Goal: Information Seeking & Learning: Find contact information

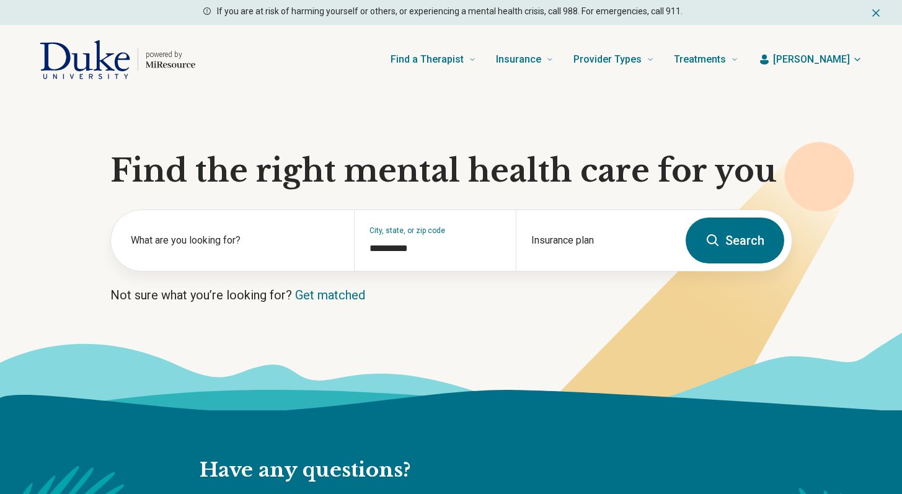
type input "**********"
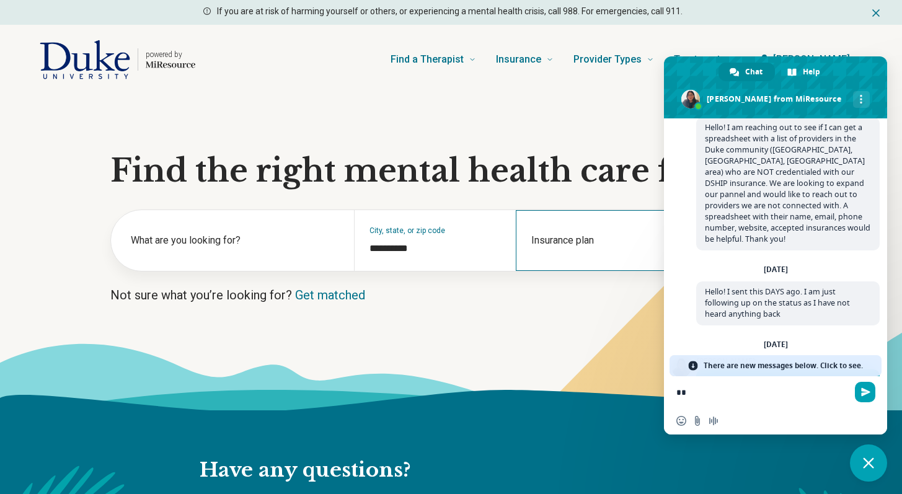
type textarea "*"
click at [559, 239] on div "Insurance plan" at bounding box center [597, 240] width 162 height 61
click at [871, 465] on span "Close chat" at bounding box center [868, 463] width 11 height 11
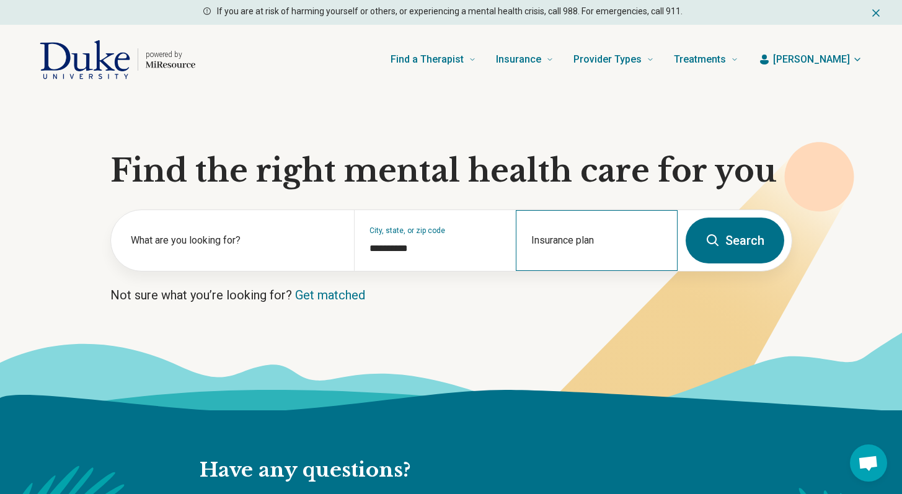
click at [580, 236] on div "Insurance plan" at bounding box center [597, 240] width 162 height 61
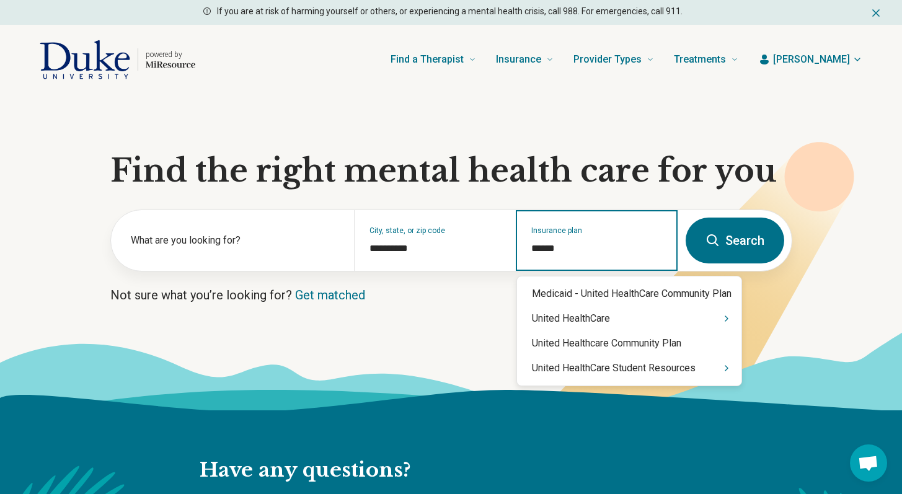
type input "******"
click at [590, 324] on div "United HealthCare" at bounding box center [629, 318] width 224 height 25
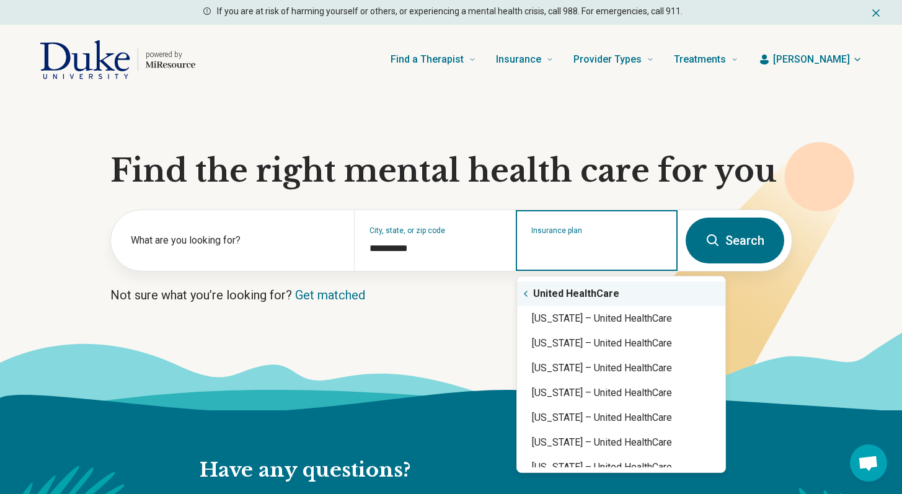
click at [580, 291] on div "United HealthCare" at bounding box center [621, 294] width 208 height 25
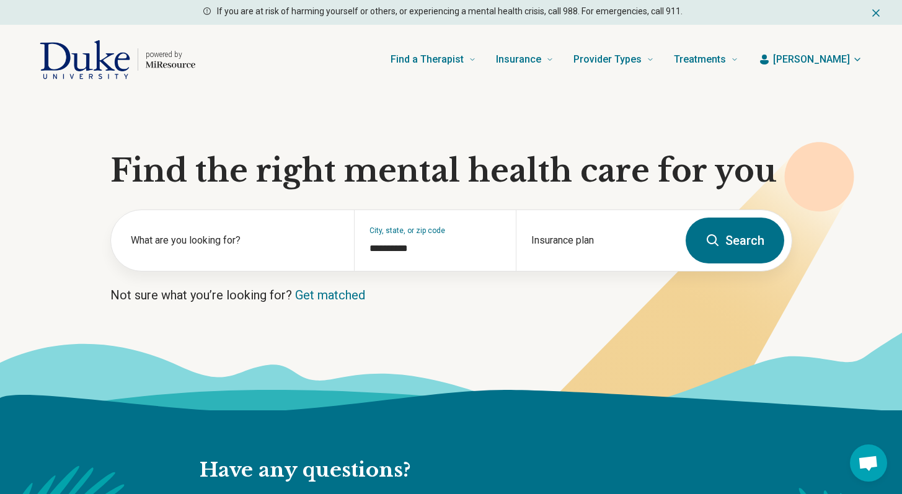
click at [723, 242] on button "Search" at bounding box center [735, 241] width 99 height 46
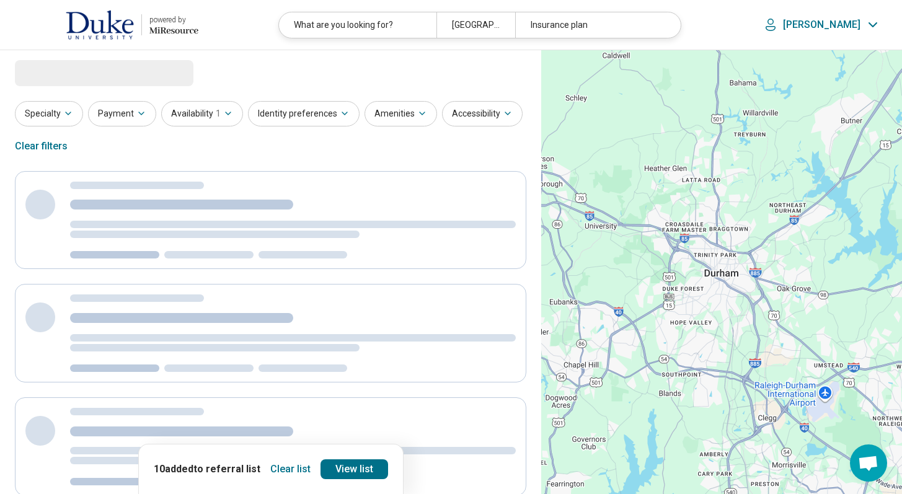
select select "***"
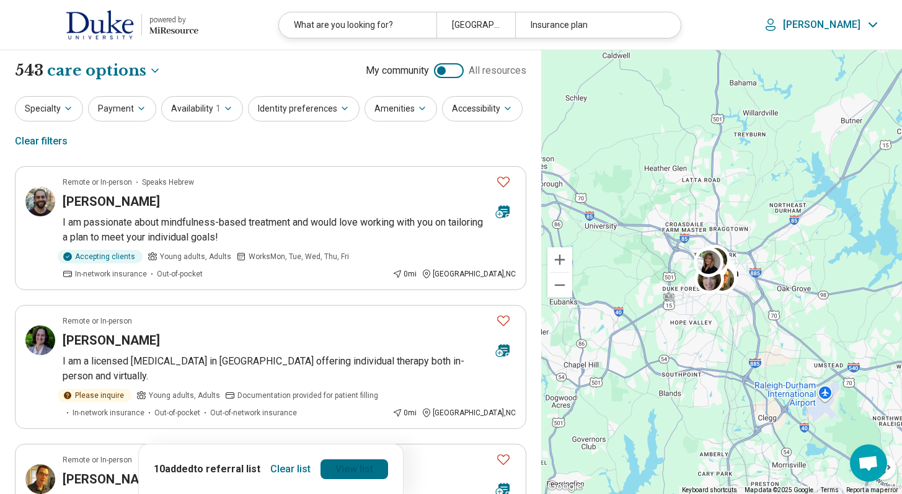
click at [368, 474] on link "View list" at bounding box center [355, 469] width 68 height 20
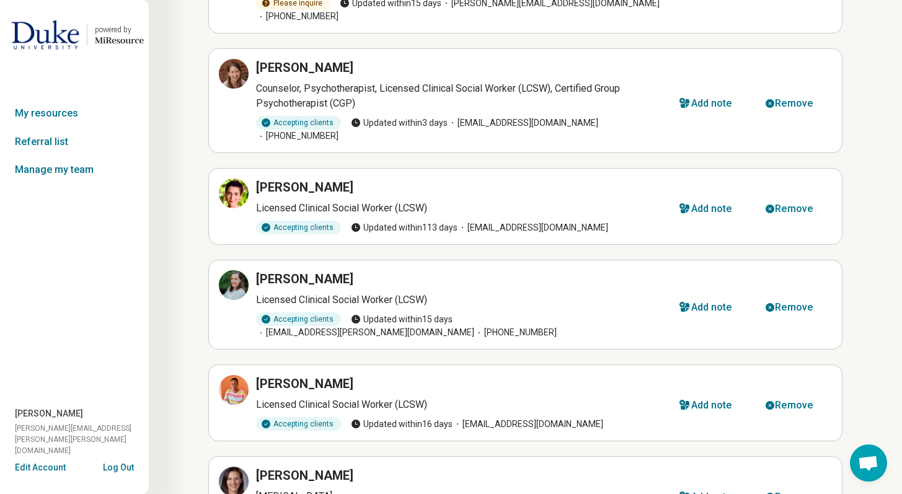
scroll to position [149, 0]
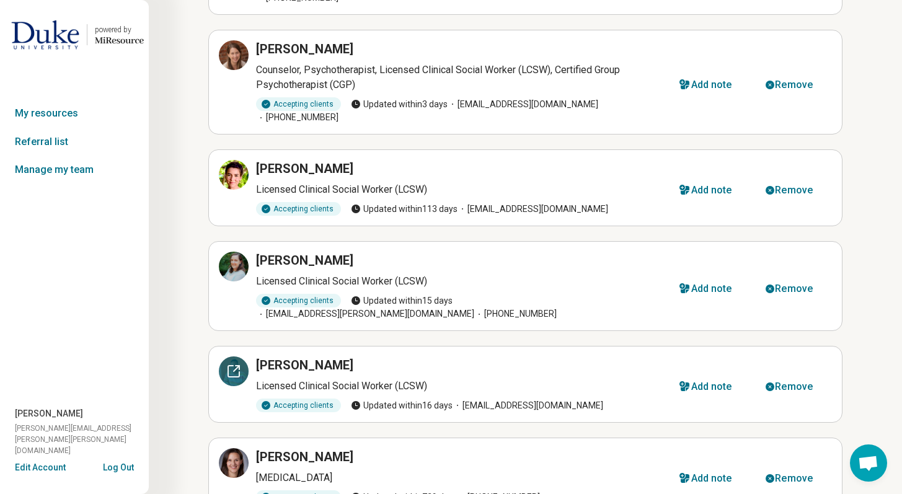
click at [224, 357] on div at bounding box center [234, 372] width 30 height 30
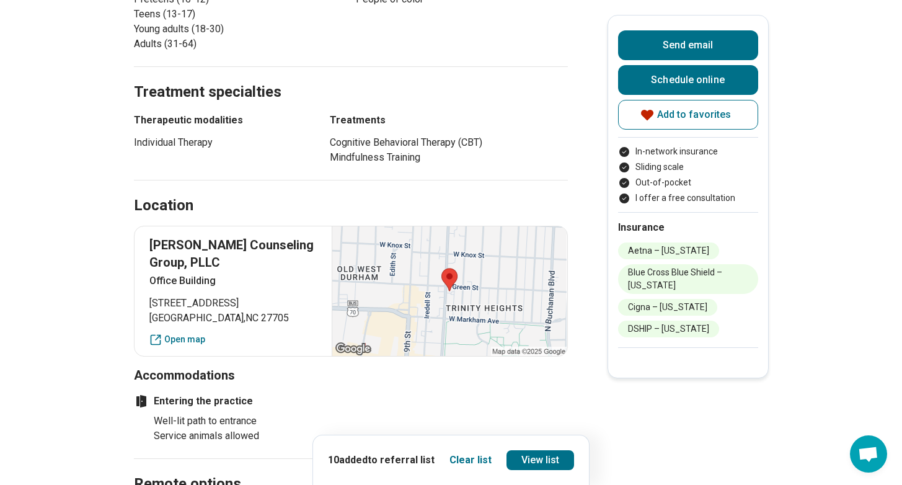
scroll to position [719, 0]
click at [721, 34] on button "Send email" at bounding box center [688, 45] width 140 height 30
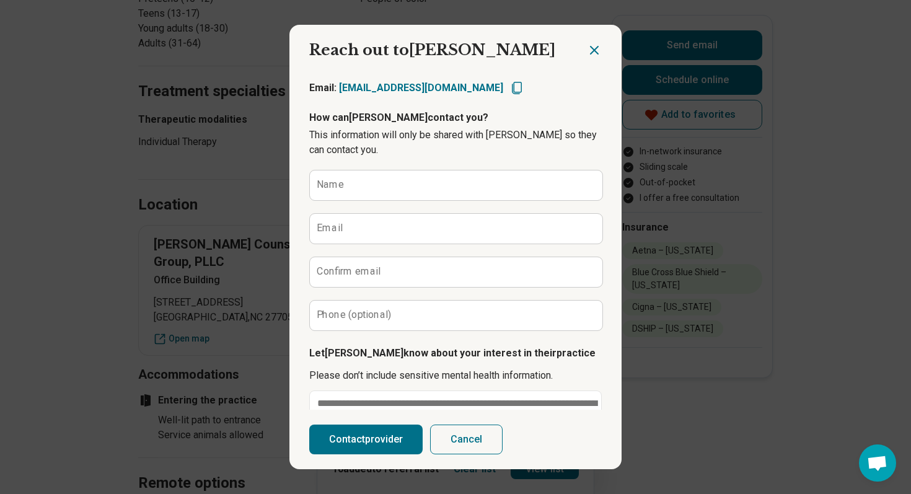
click at [589, 52] on icon "Close dialog" at bounding box center [594, 50] width 15 height 15
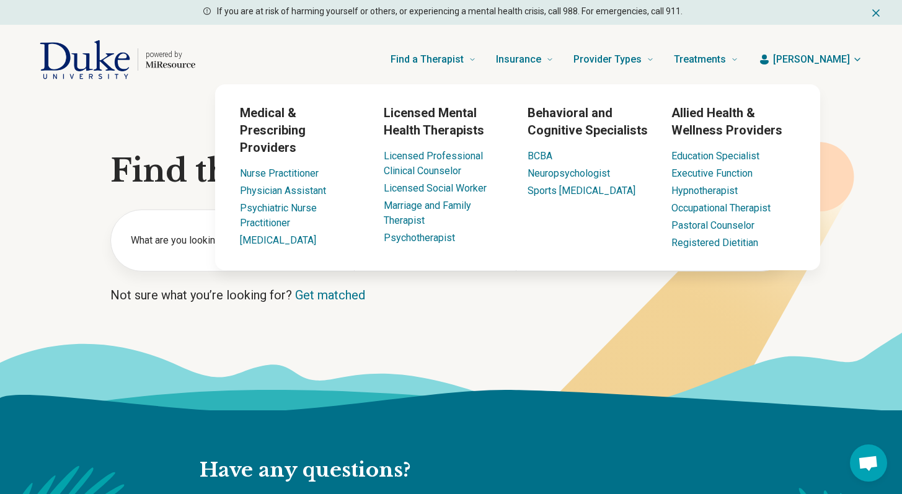
scroll to position [393, 0]
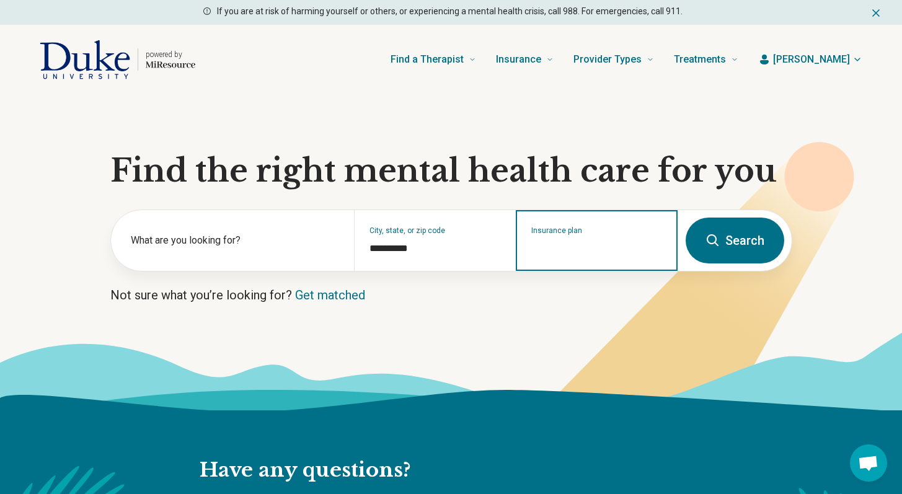
click at [559, 251] on input "Insurance plan" at bounding box center [596, 248] width 131 height 15
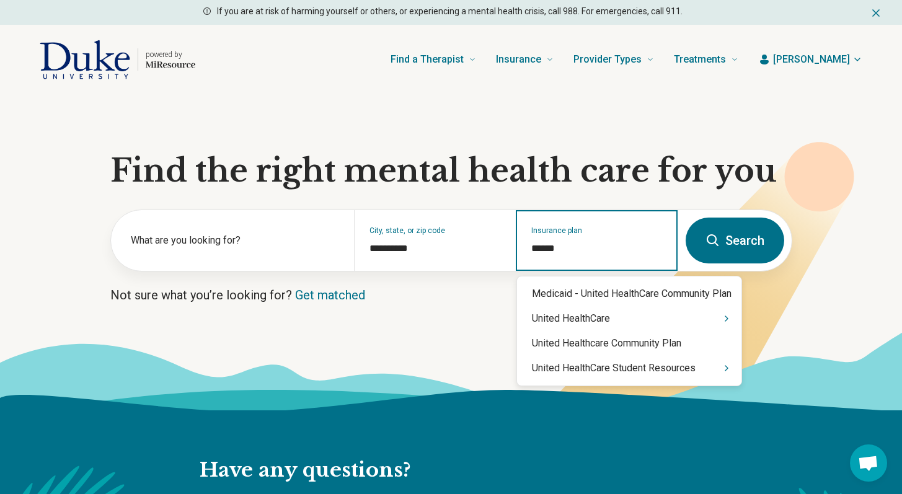
type input "******"
click at [587, 316] on div "United HealthCare" at bounding box center [629, 318] width 224 height 25
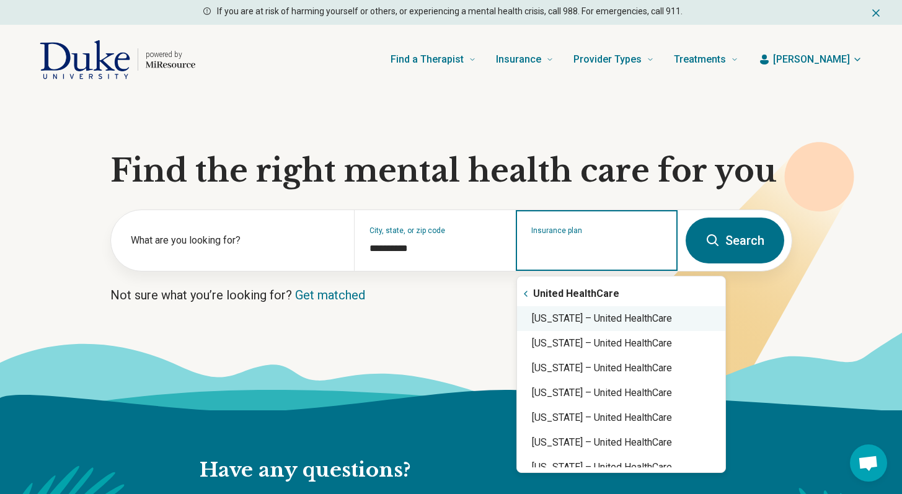
click at [568, 314] on div "North Carolina – United HealthCare" at bounding box center [621, 318] width 208 height 25
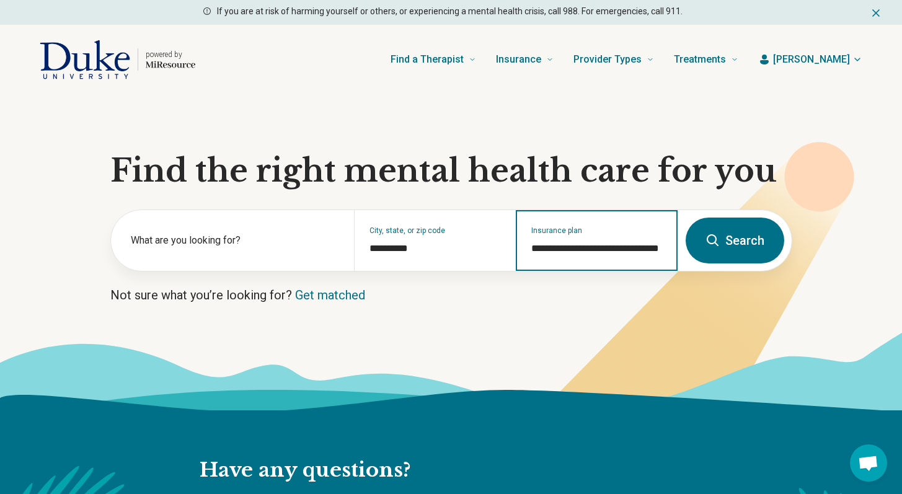
type input "**********"
click at [732, 231] on button "Search" at bounding box center [735, 241] width 99 height 46
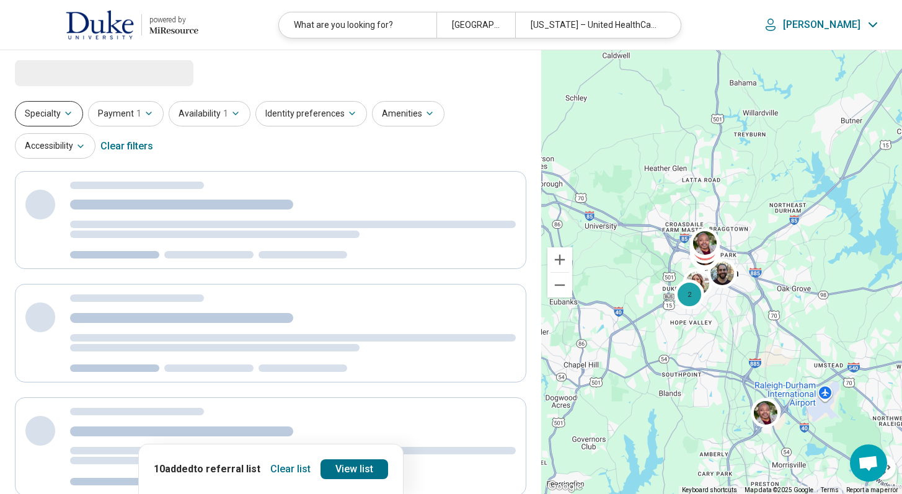
select select "***"
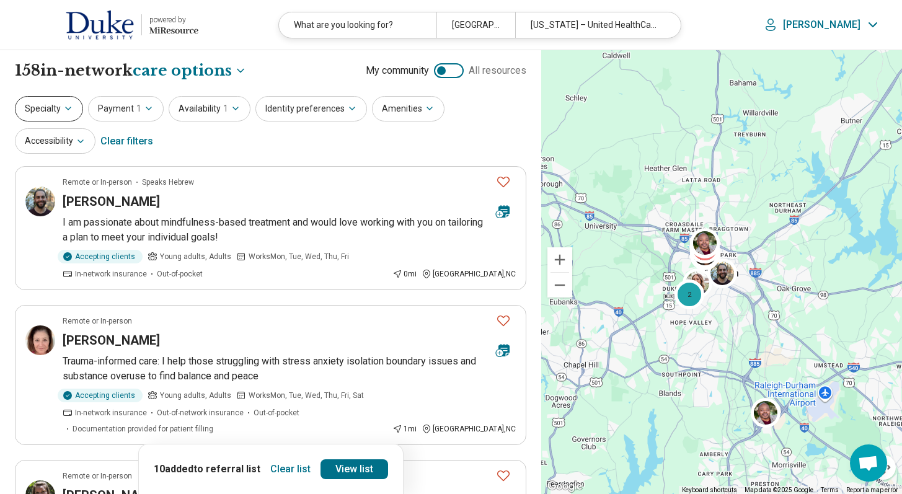
click at [55, 116] on button "Specialty" at bounding box center [49, 108] width 68 height 25
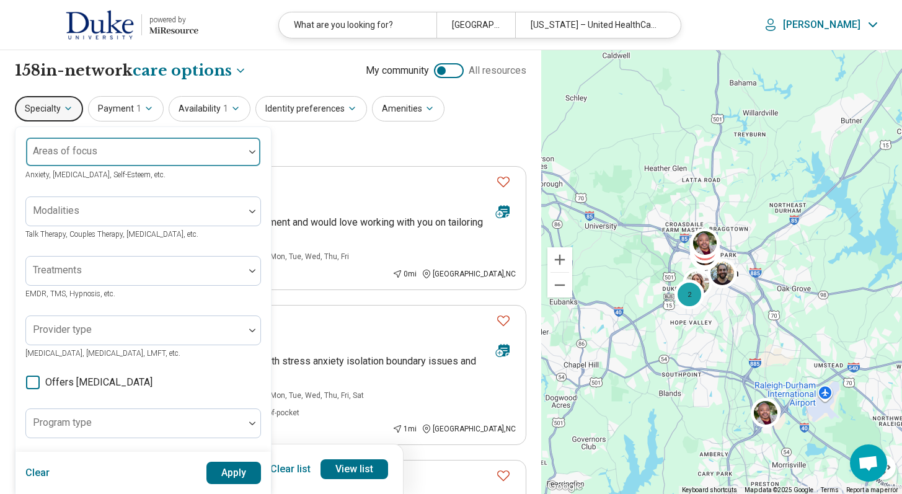
click at [61, 153] on div "Areas of focus" at bounding box center [143, 152] width 236 height 30
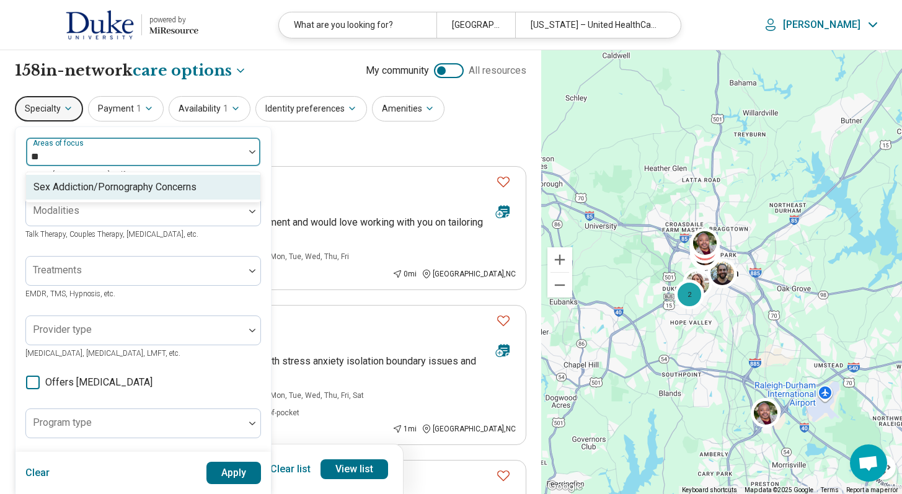
type input "*"
type input "****"
click at [92, 195] on div "Attention Deficit Hyperactivity Disorder (ADHD)" at bounding box center [143, 187] width 234 height 25
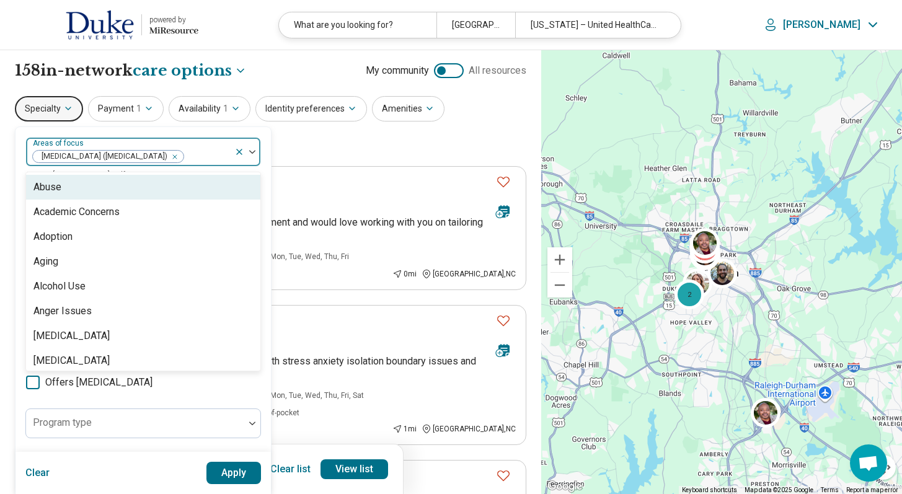
click at [136, 141] on div "Attention Deficit Hyperactivity Disorder (ADHD)" at bounding box center [130, 151] width 208 height 27
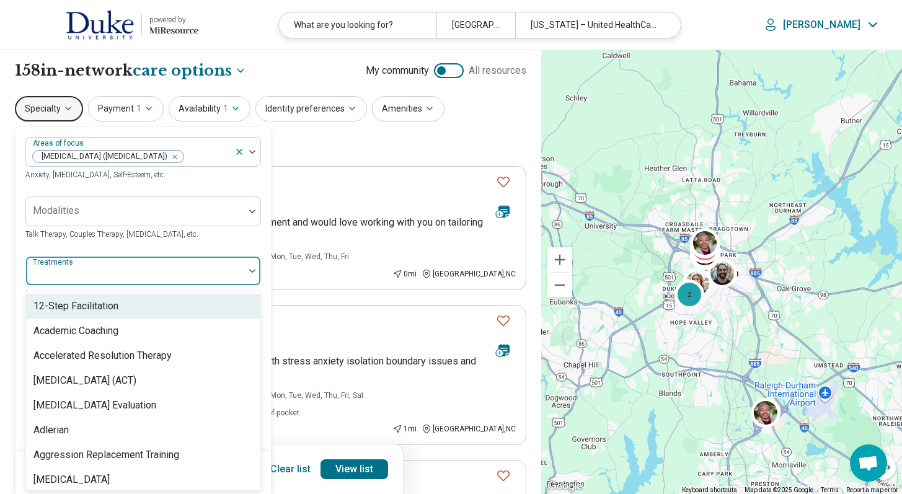
click at [81, 265] on div "Treatments" at bounding box center [143, 271] width 236 height 30
click at [80, 220] on div at bounding box center [135, 216] width 208 height 17
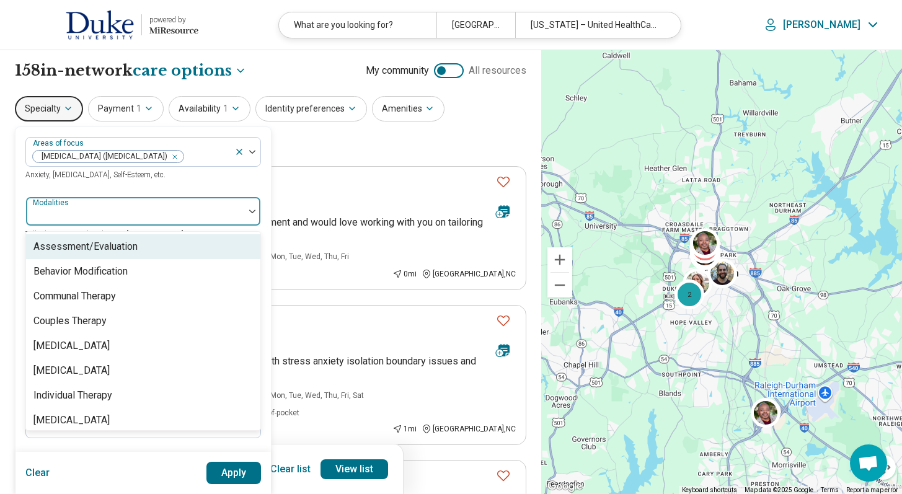
click at [82, 250] on div "Assessment/Evaluation" at bounding box center [85, 246] width 104 height 15
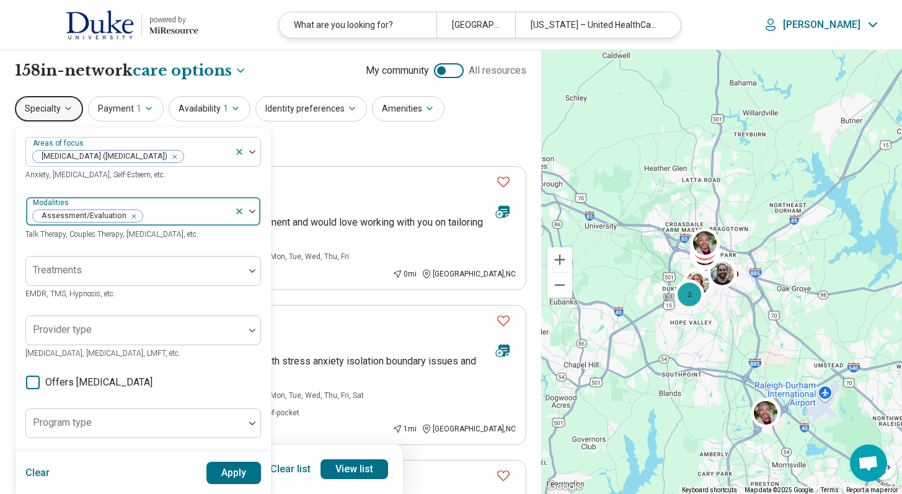
click at [116, 200] on div "Assessment/Evaluation" at bounding box center [130, 211] width 208 height 27
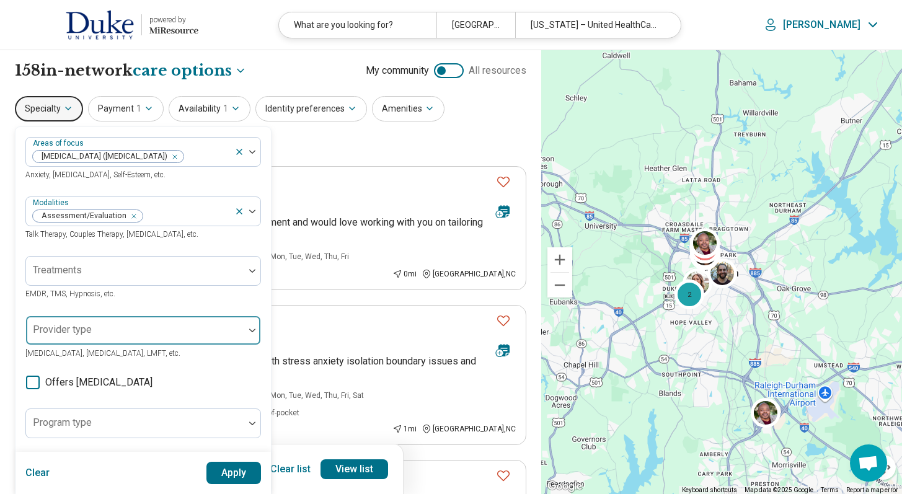
click at [80, 329] on div "Provider type" at bounding box center [143, 331] width 236 height 30
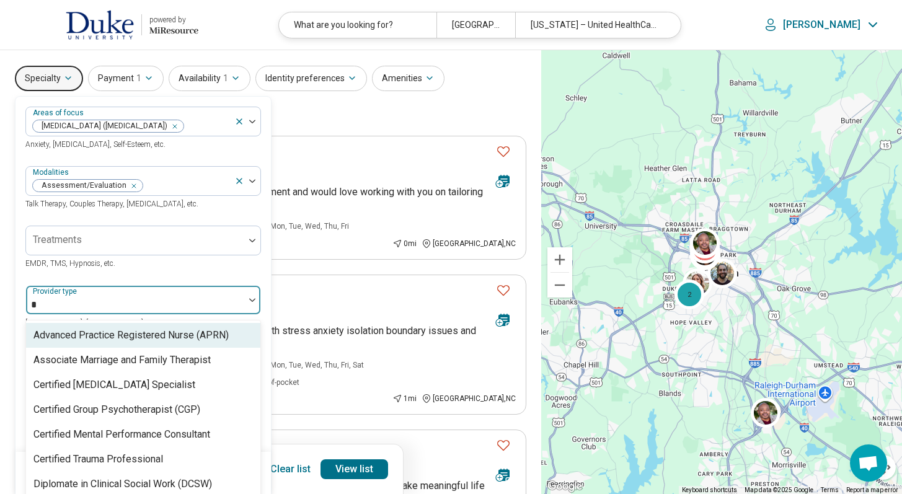
scroll to position [60, 0]
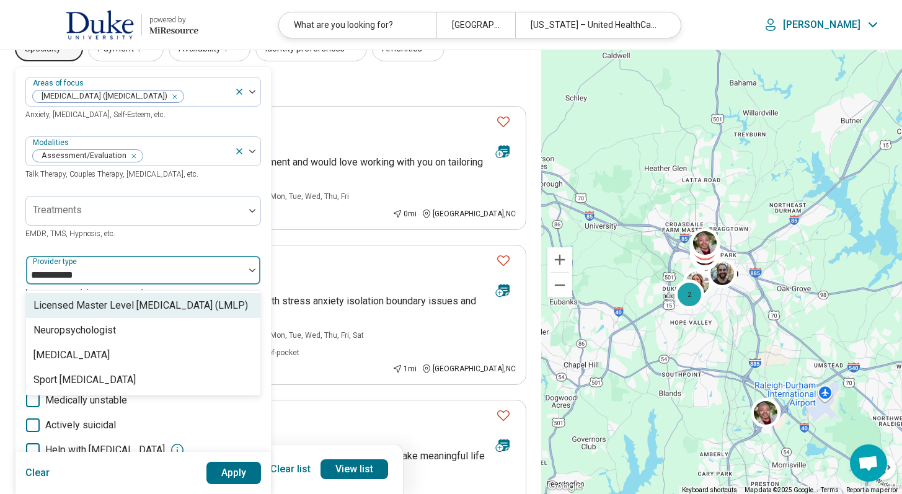
type input "**********"
type input "*********"
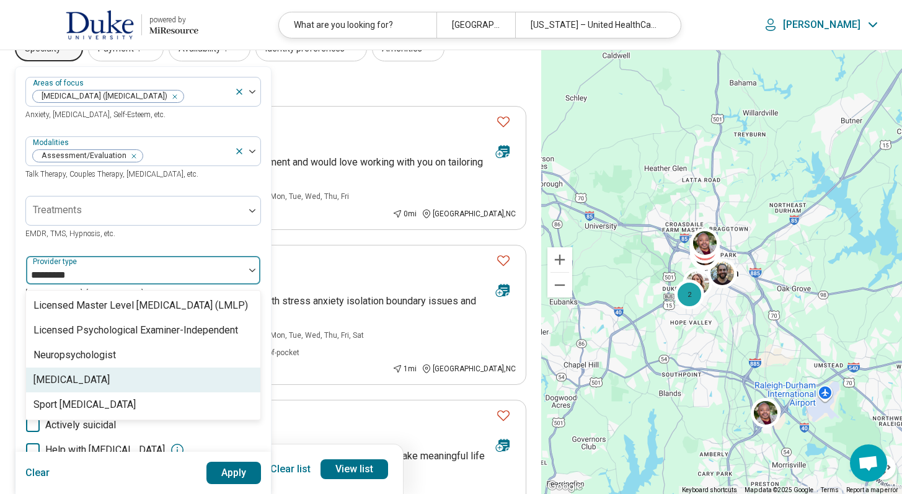
click at [116, 371] on div "Psychologist" at bounding box center [143, 380] width 234 height 25
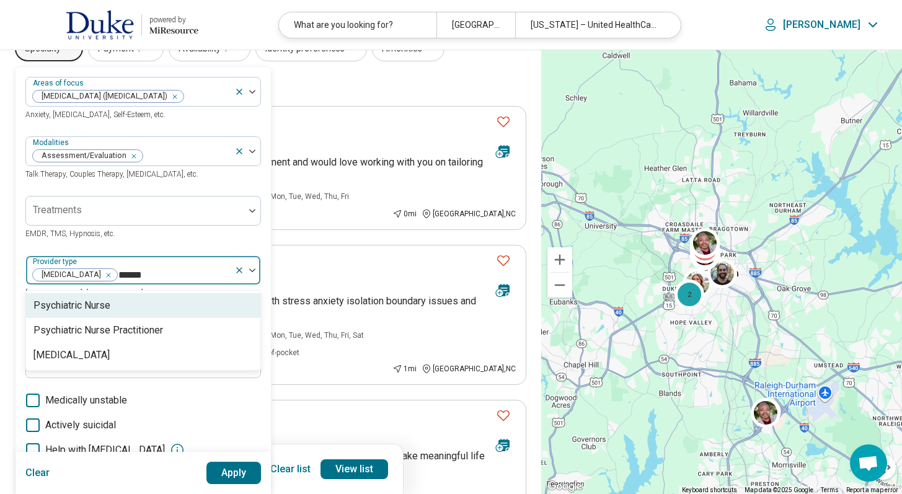
type input "*******"
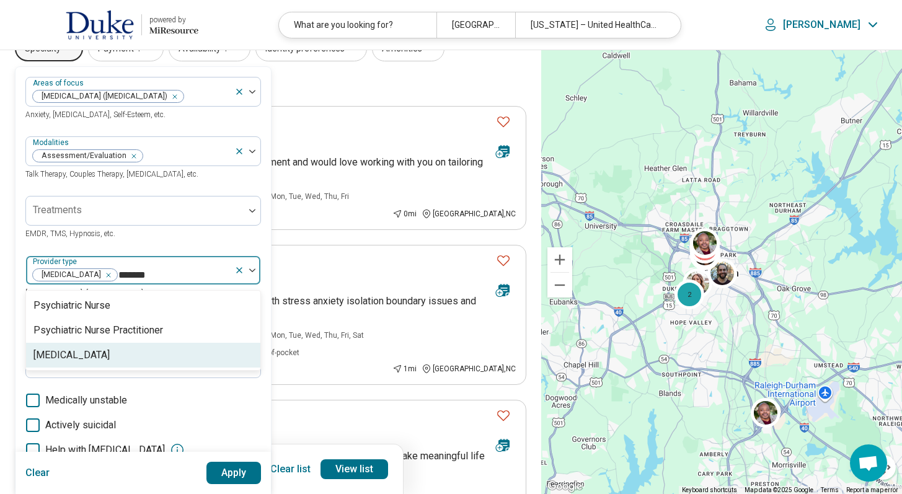
click at [79, 365] on div "Psychiatrist" at bounding box center [143, 355] width 234 height 25
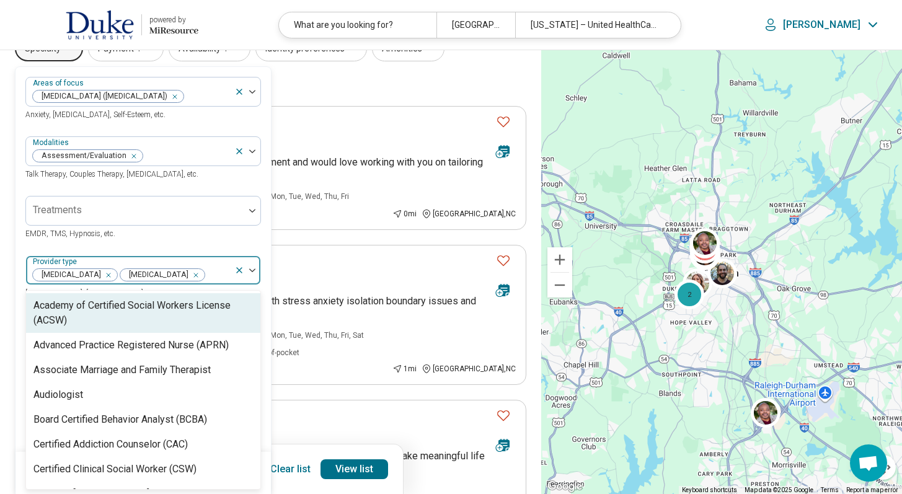
click at [162, 262] on div "Psychiatrist Psychologist" at bounding box center [130, 270] width 208 height 27
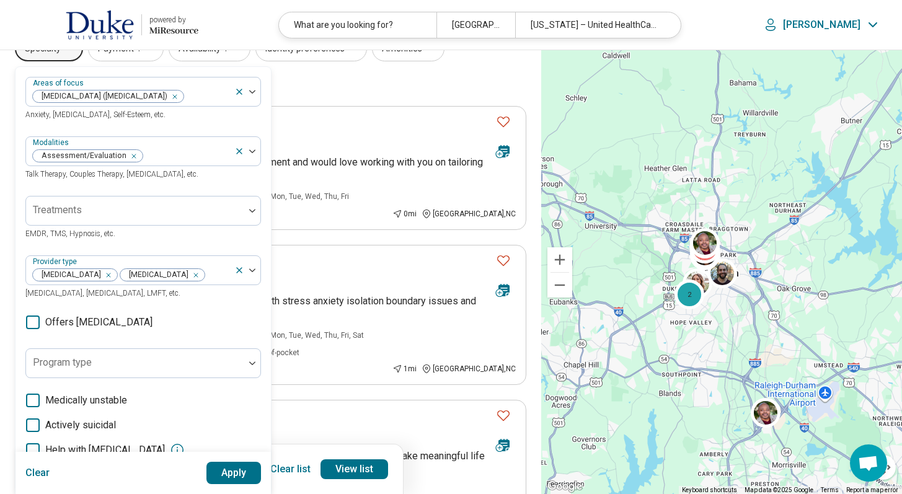
click at [226, 476] on button "Apply" at bounding box center [233, 473] width 55 height 22
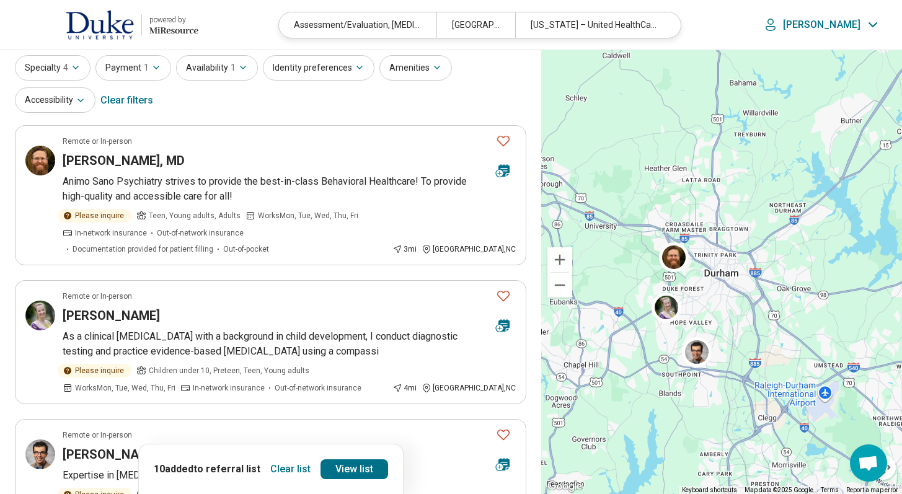
scroll to position [35, 0]
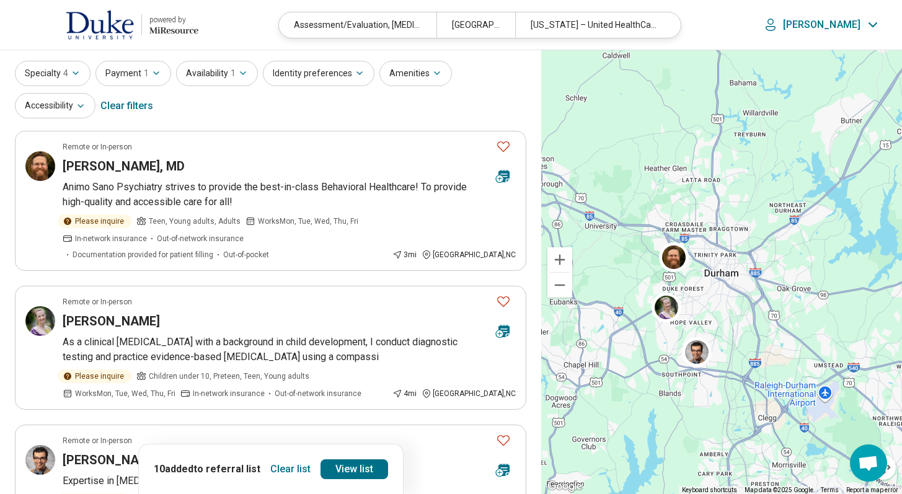
click at [290, 476] on button "Clear list" at bounding box center [290, 469] width 50 height 20
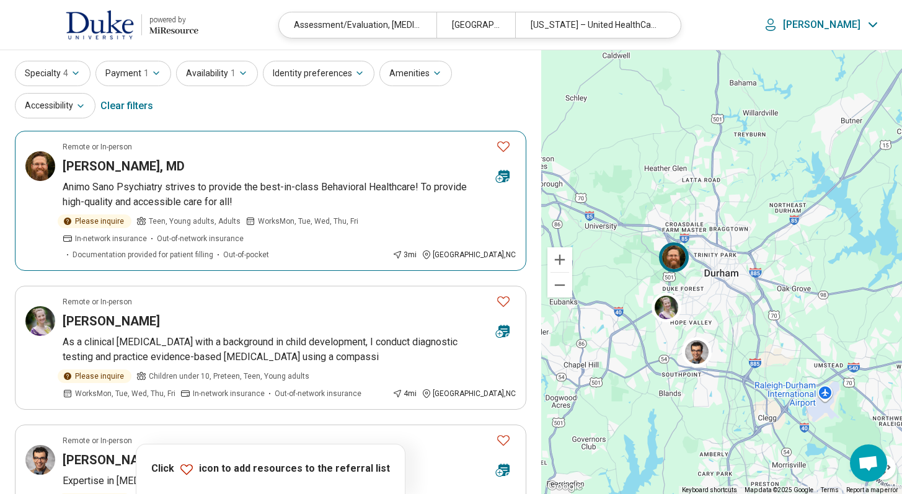
click at [503, 148] on icon "Favorite" at bounding box center [503, 146] width 15 height 15
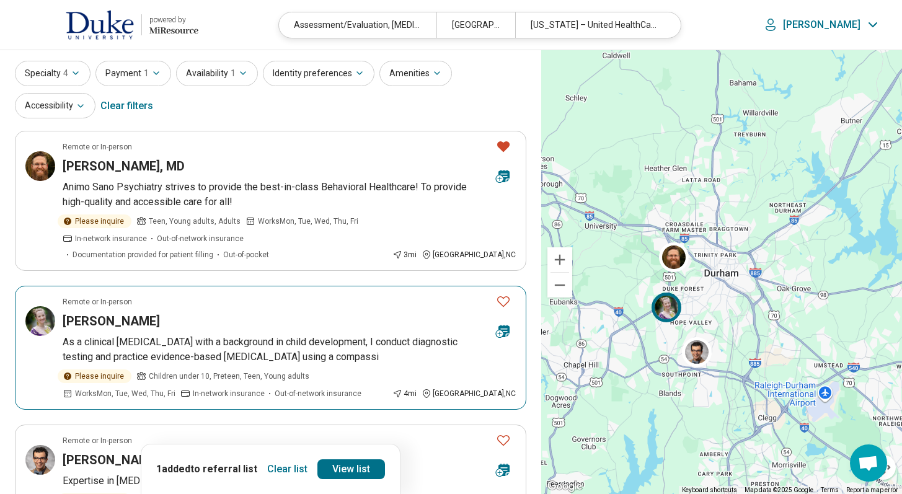
click at [507, 301] on icon "Favorite" at bounding box center [503, 301] width 15 height 15
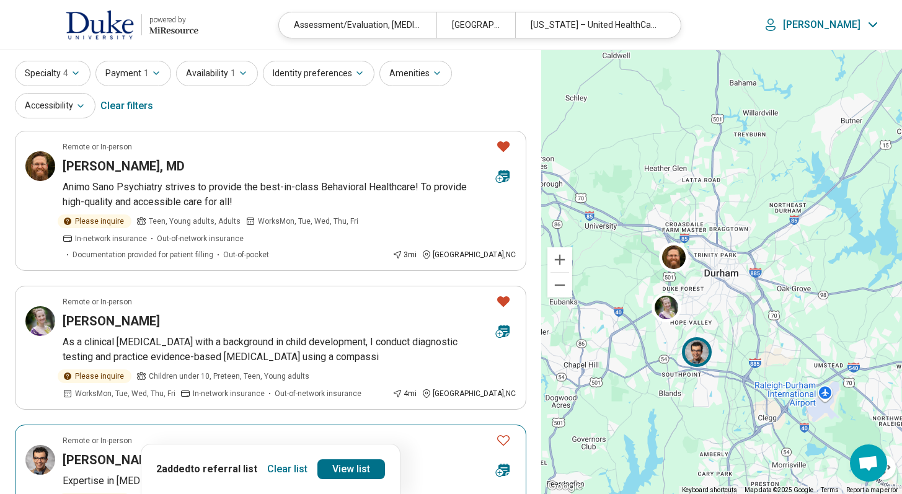
click at [504, 441] on icon "Favorite" at bounding box center [503, 440] width 15 height 15
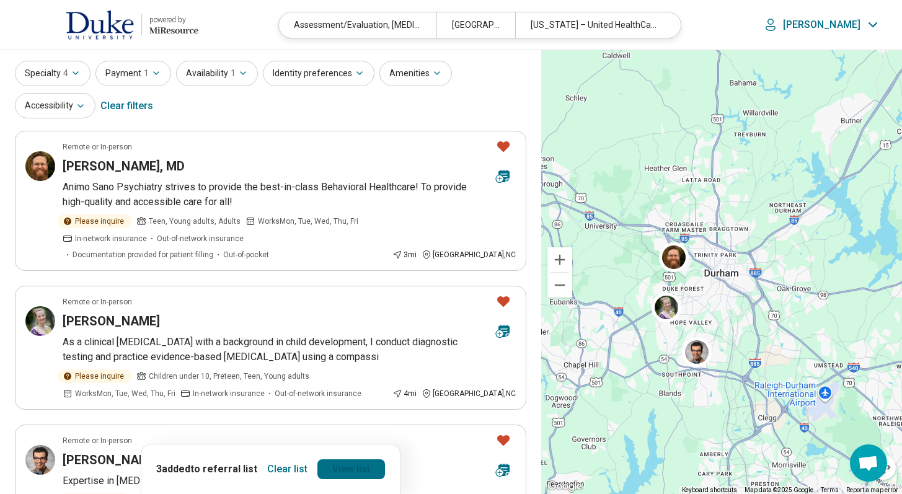
click at [354, 466] on link "View list" at bounding box center [351, 469] width 68 height 20
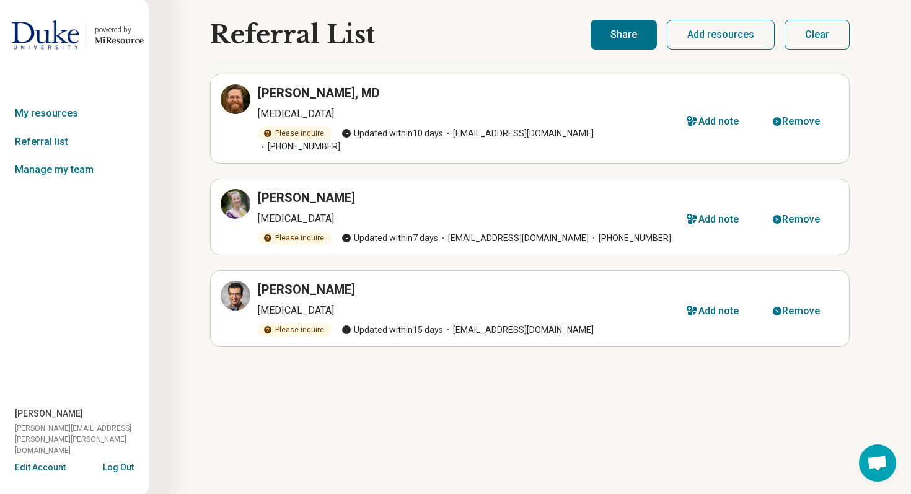
click at [622, 40] on button "Share" at bounding box center [624, 35] width 66 height 30
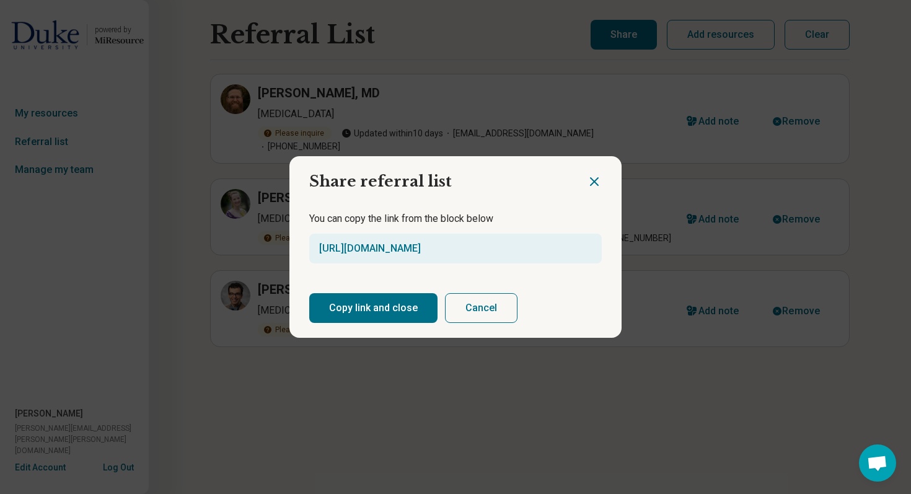
click at [375, 304] on button "Copy link and close" at bounding box center [373, 308] width 128 height 30
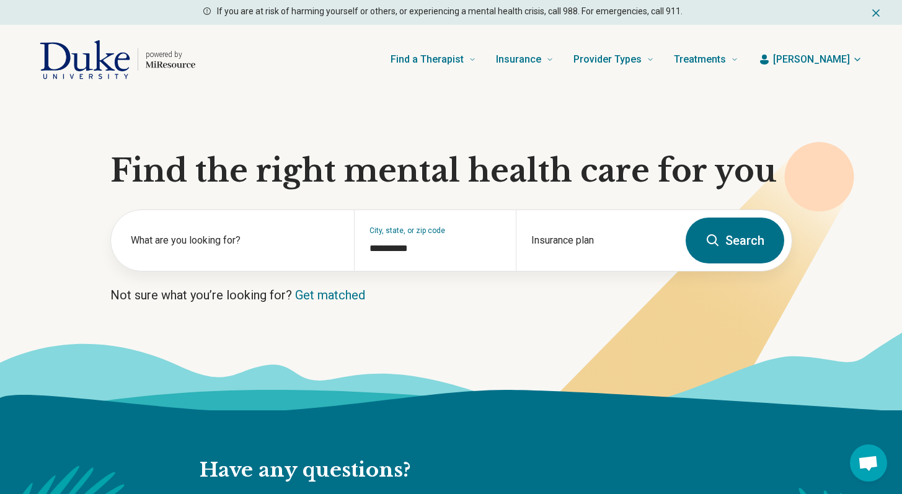
scroll to position [393, 0]
click at [586, 240] on div "Insurance plan" at bounding box center [597, 240] width 162 height 61
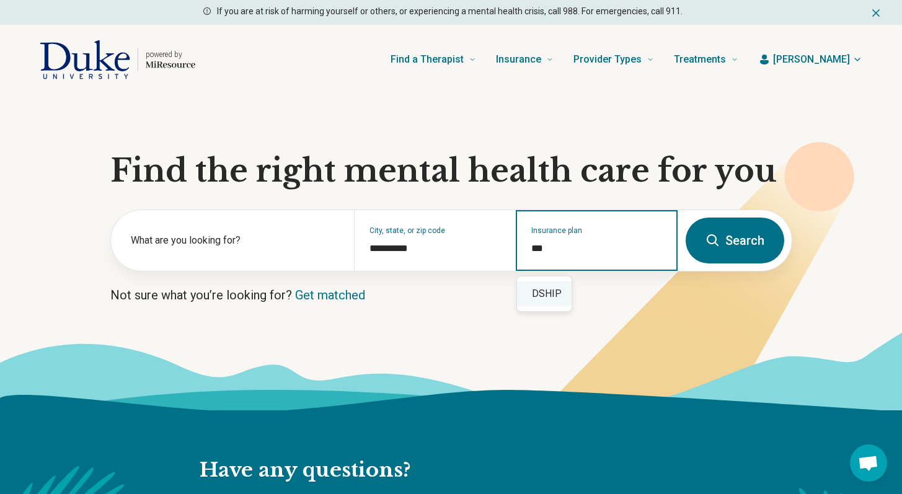
click at [541, 294] on div "DSHIP" at bounding box center [544, 294] width 55 height 25
type input "*****"
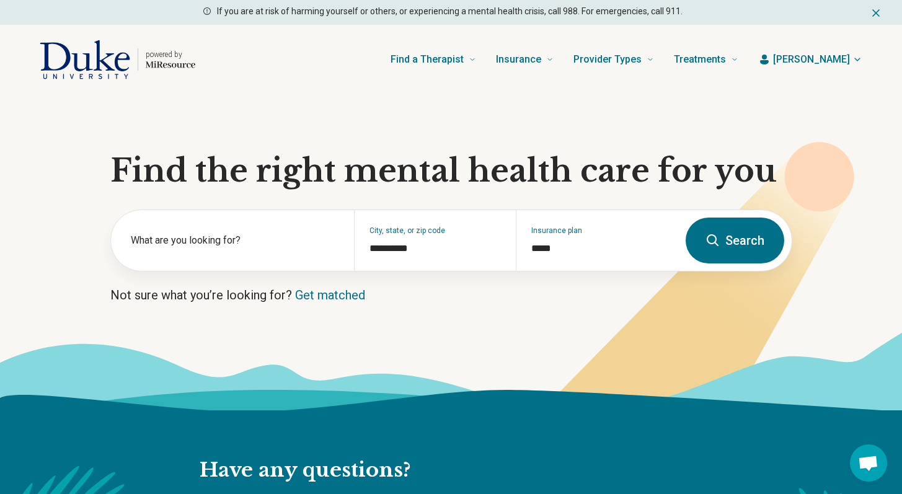
click at [740, 245] on button "Search" at bounding box center [735, 241] width 99 height 46
click at [723, 249] on button "Search" at bounding box center [735, 241] width 99 height 46
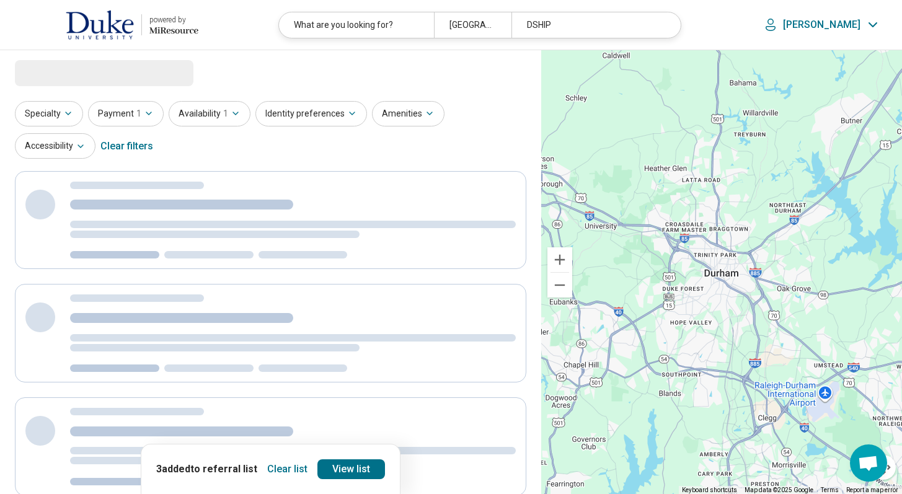
select select "***"
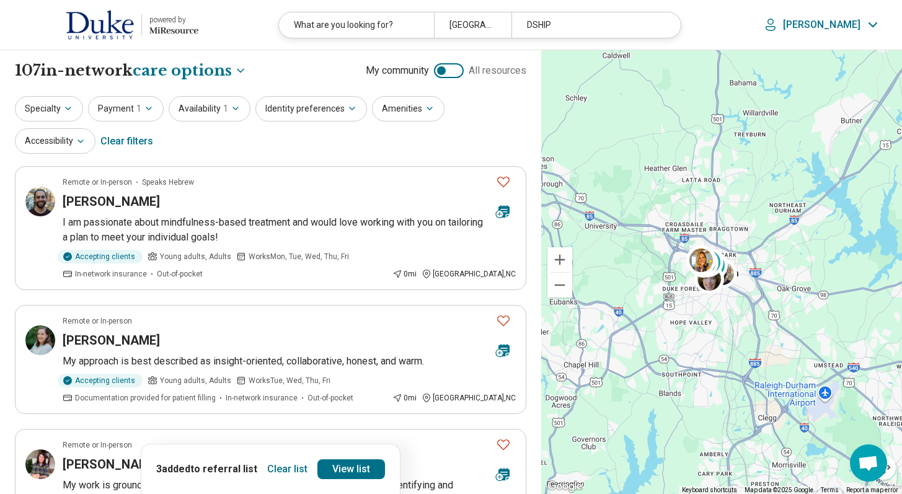
click at [280, 468] on button "Clear list" at bounding box center [287, 469] width 50 height 20
click at [56, 112] on button "Specialty" at bounding box center [49, 108] width 68 height 25
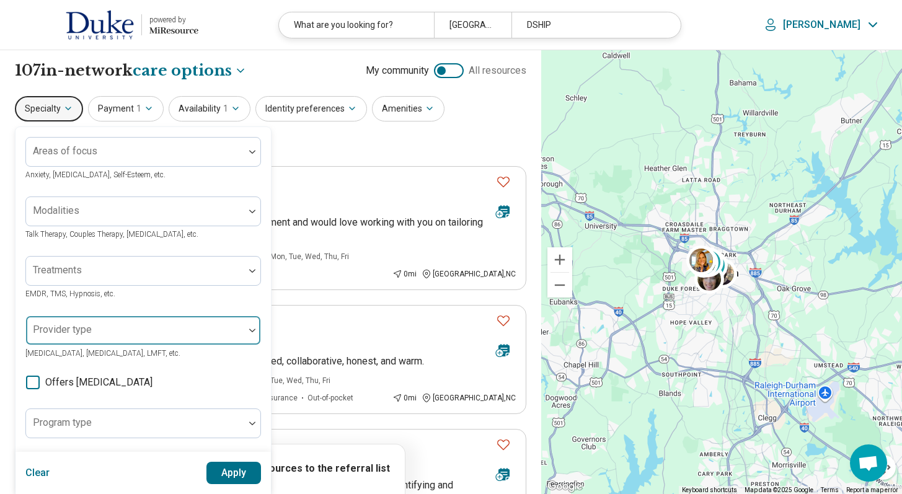
click at [62, 329] on div "Provider type" at bounding box center [143, 331] width 236 height 30
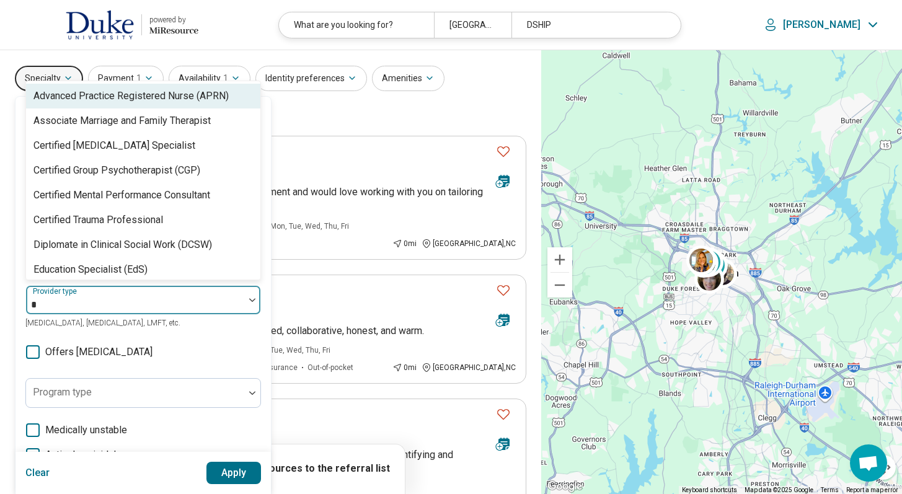
scroll to position [60, 0]
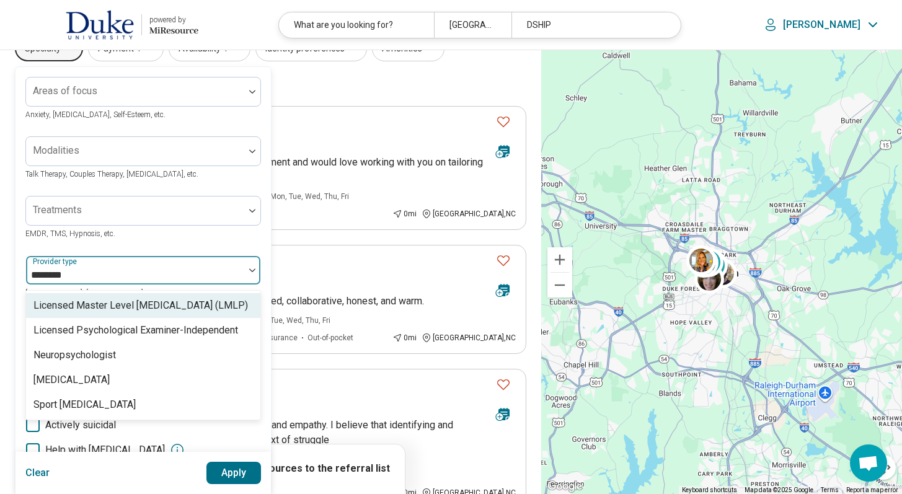
type input "*********"
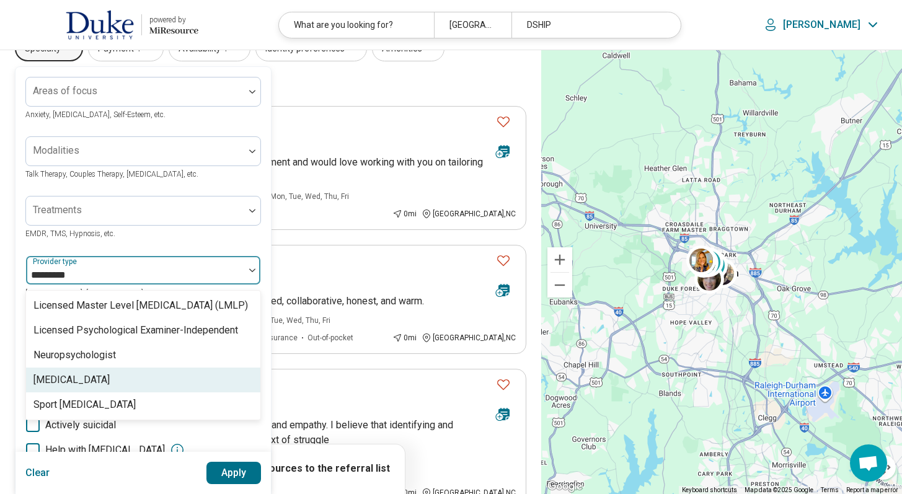
click at [73, 378] on div "Psychologist" at bounding box center [71, 380] width 76 height 15
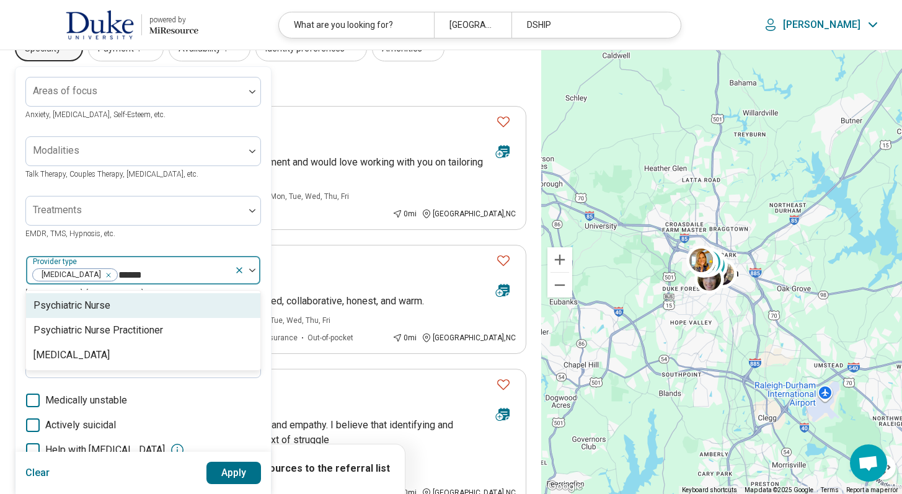
type input "*******"
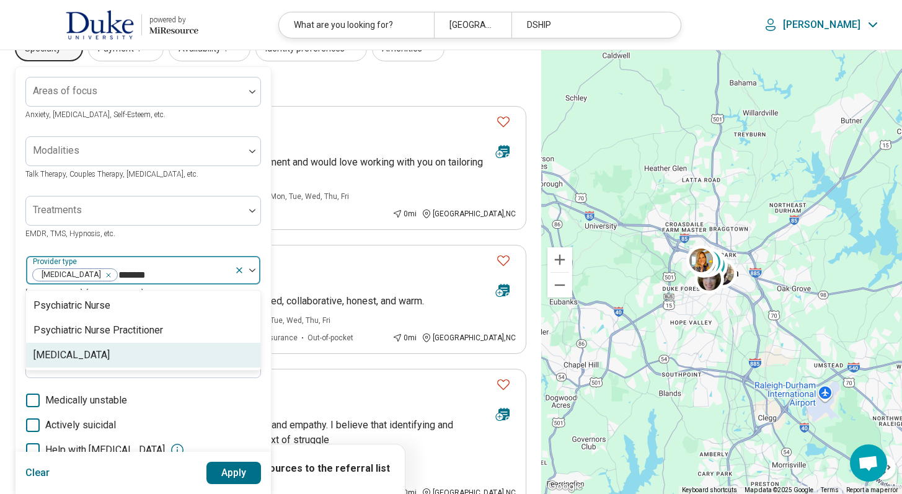
click at [64, 360] on div "Psychiatrist" at bounding box center [71, 355] width 76 height 15
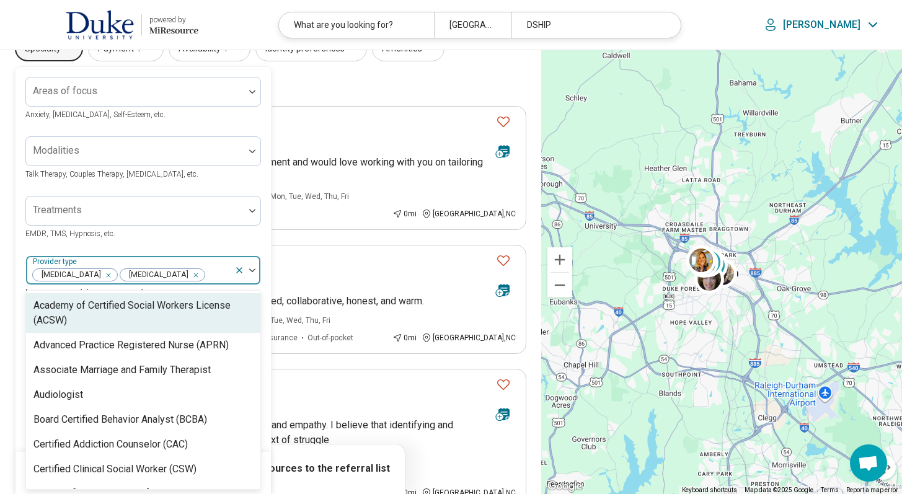
click at [149, 195] on div "Areas of focus Anxiety, Depression, Self-Esteem, etc. Modalities Talk Therapy, …" at bounding box center [143, 319] width 236 height 485
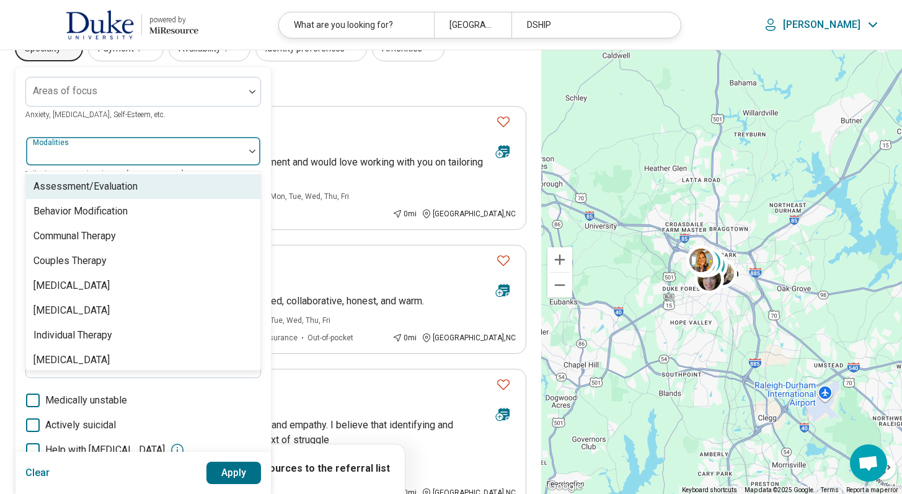
click at [103, 148] on div at bounding box center [135, 156] width 208 height 17
click at [103, 182] on div "Assessment/Evaluation" at bounding box center [85, 186] width 104 height 15
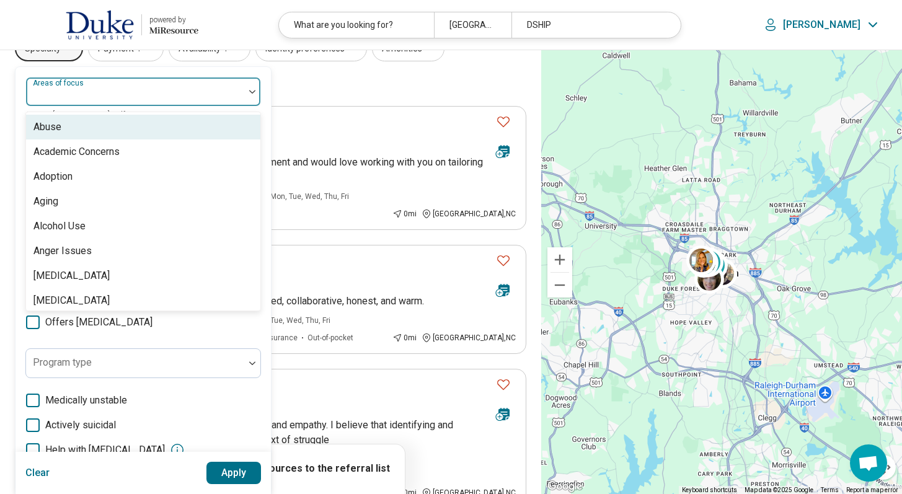
click at [99, 91] on div at bounding box center [135, 96] width 208 height 17
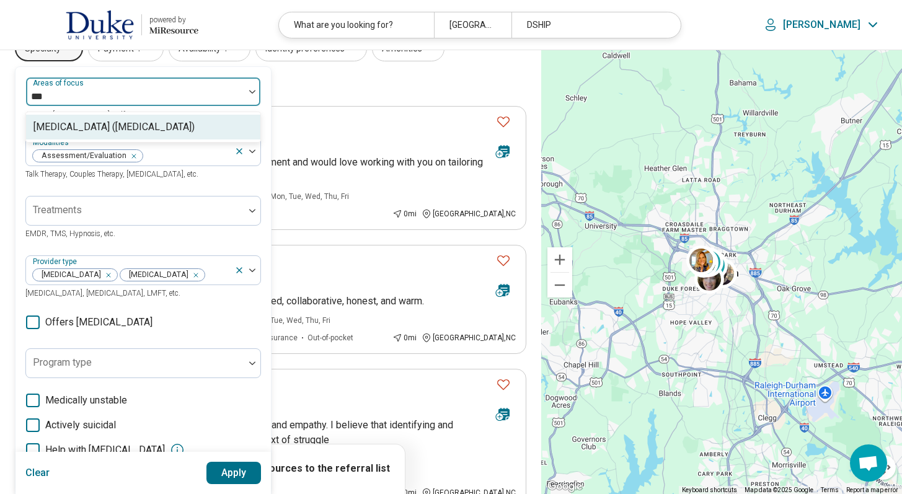
type input "****"
click at [123, 126] on div "Attention Deficit Hyperactivity Disorder (ADHD)" at bounding box center [113, 127] width 161 height 15
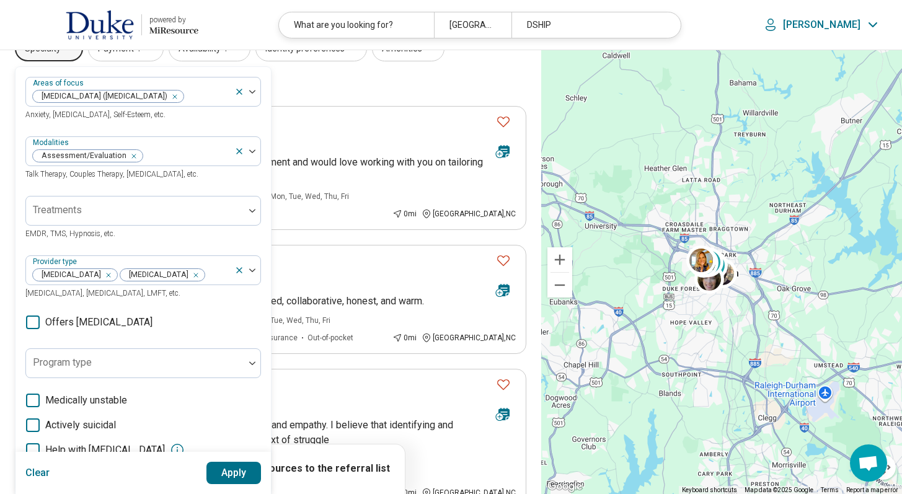
click at [228, 474] on button "Apply" at bounding box center [233, 473] width 55 height 22
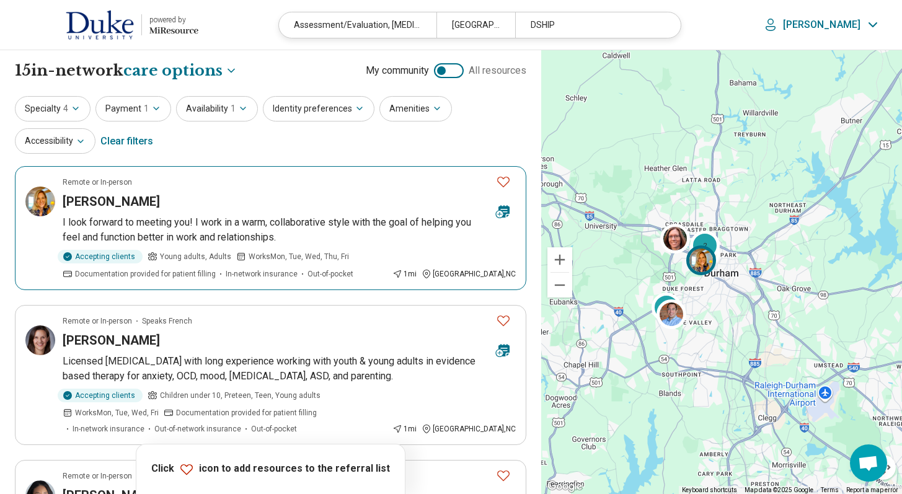
click at [502, 182] on icon "Favorite" at bounding box center [503, 181] width 15 height 15
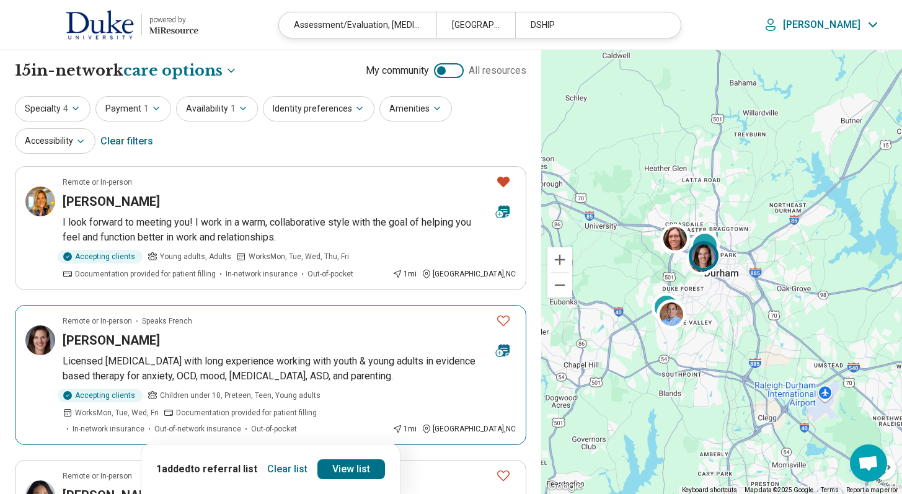
click at [511, 321] on button "Favorite" at bounding box center [503, 320] width 25 height 25
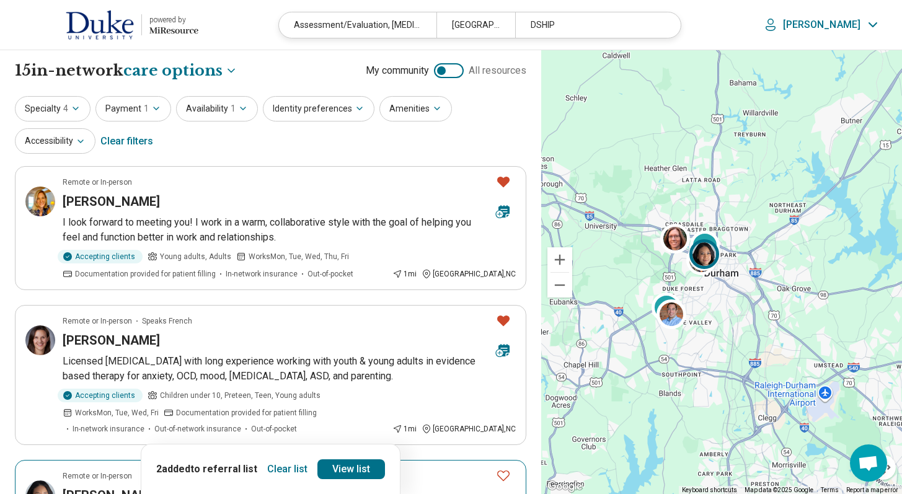
click at [507, 481] on icon "Favorite" at bounding box center [503, 475] width 15 height 15
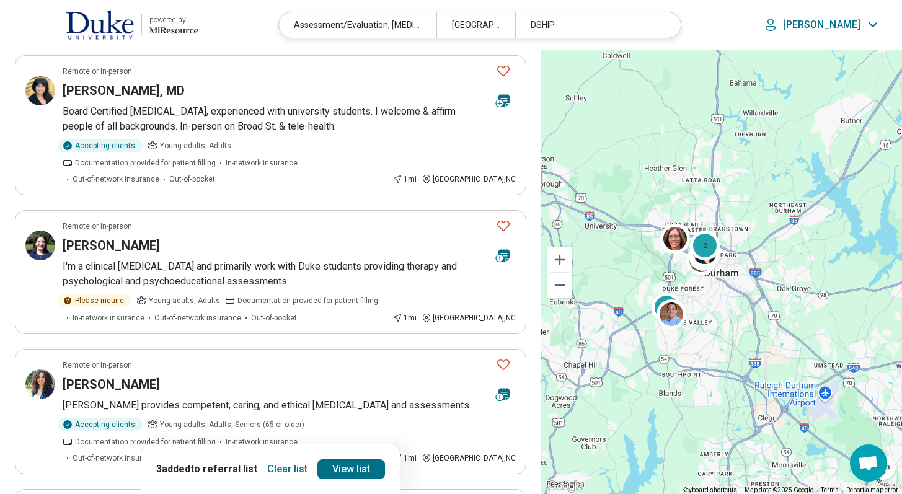
scroll to position [570, 0]
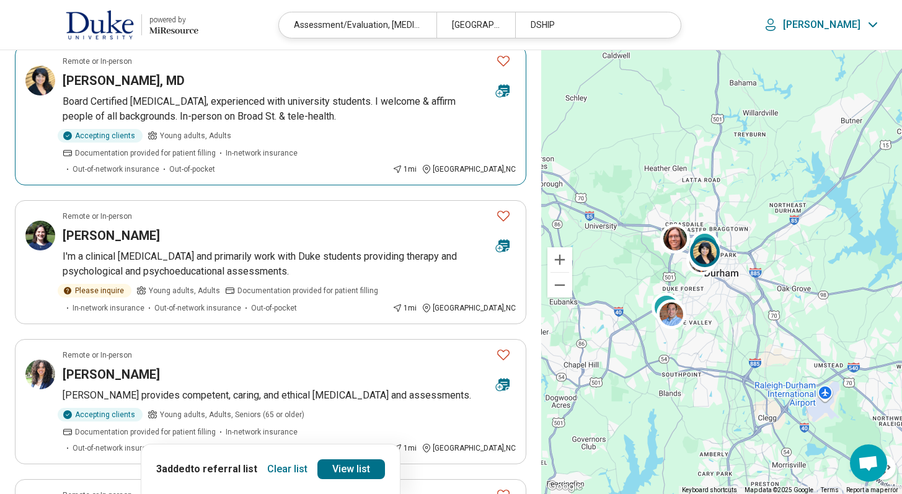
click at [506, 66] on icon "Favorite" at bounding box center [503, 60] width 15 height 15
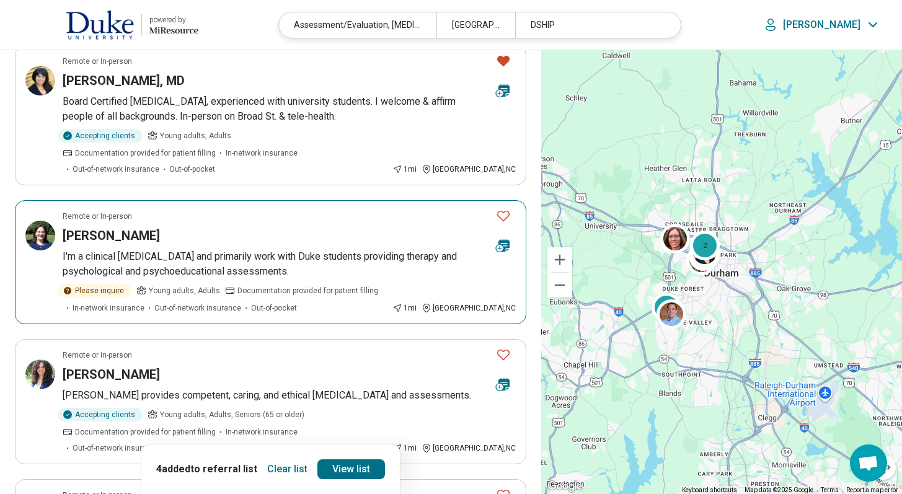
click at [503, 208] on icon "Favorite" at bounding box center [503, 215] width 15 height 15
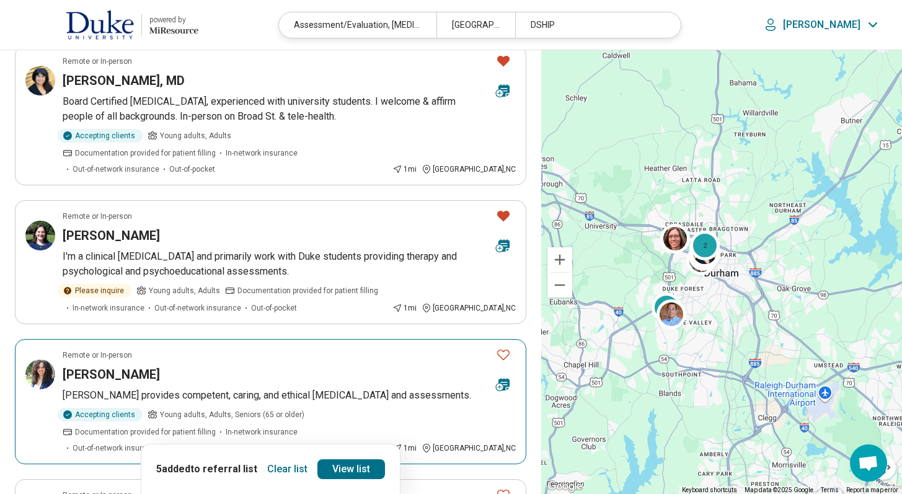
click at [503, 347] on icon "Favorite" at bounding box center [503, 354] width 15 height 15
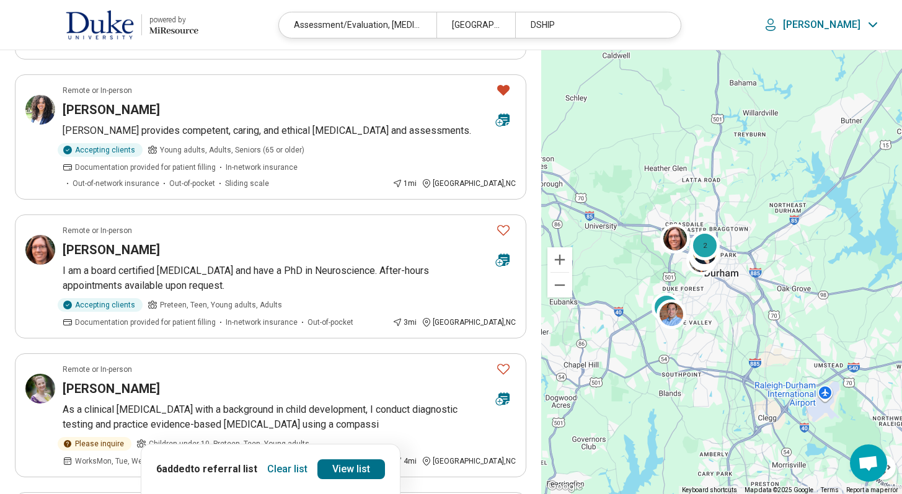
scroll to position [915, 0]
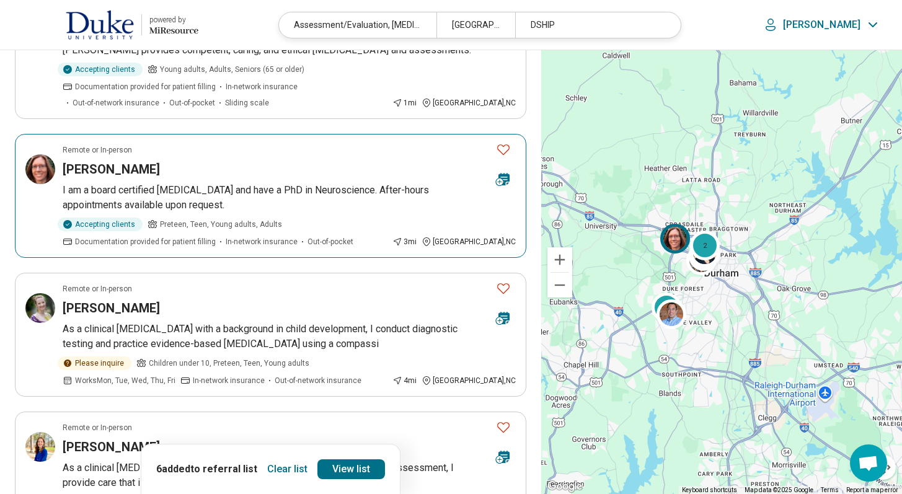
click at [504, 152] on icon "Favorite" at bounding box center [503, 149] width 15 height 15
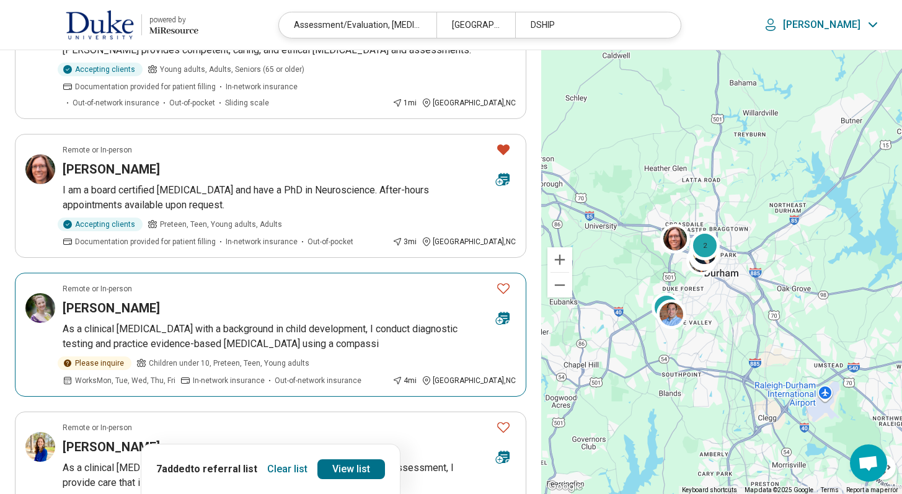
click at [505, 286] on icon "Favorite" at bounding box center [503, 288] width 15 height 15
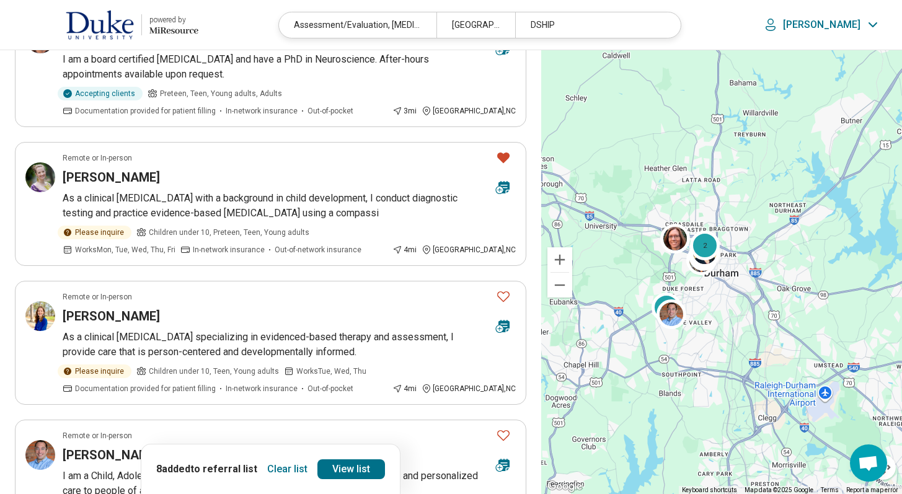
scroll to position [1039, 0]
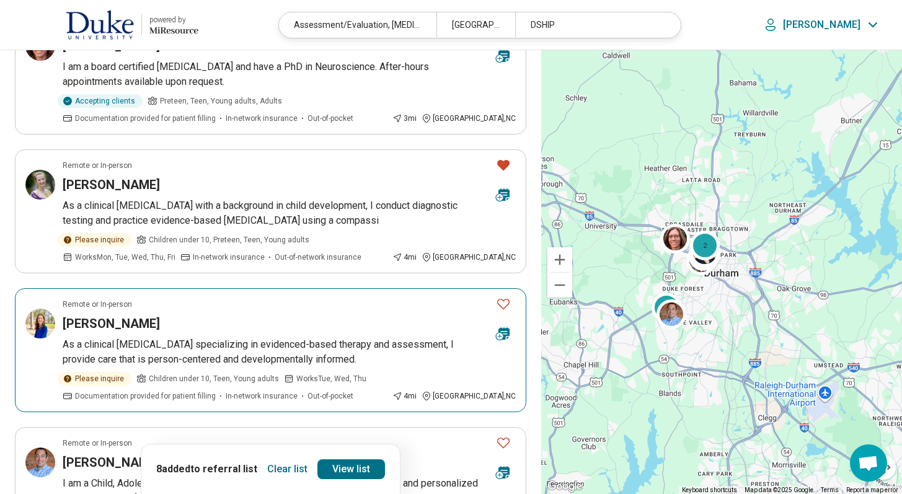
click at [510, 306] on icon "Favorite" at bounding box center [503, 303] width 15 height 15
click at [502, 441] on icon "Favorite" at bounding box center [503, 442] width 15 height 15
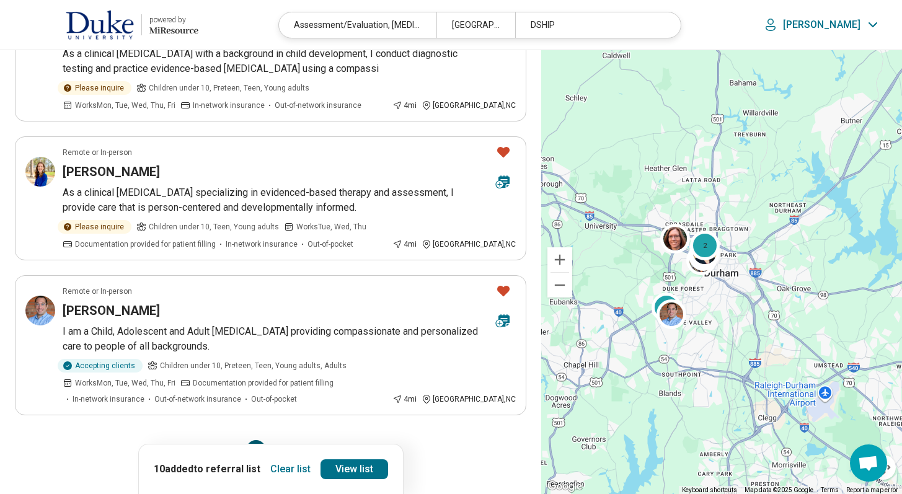
scroll to position [1307, 0]
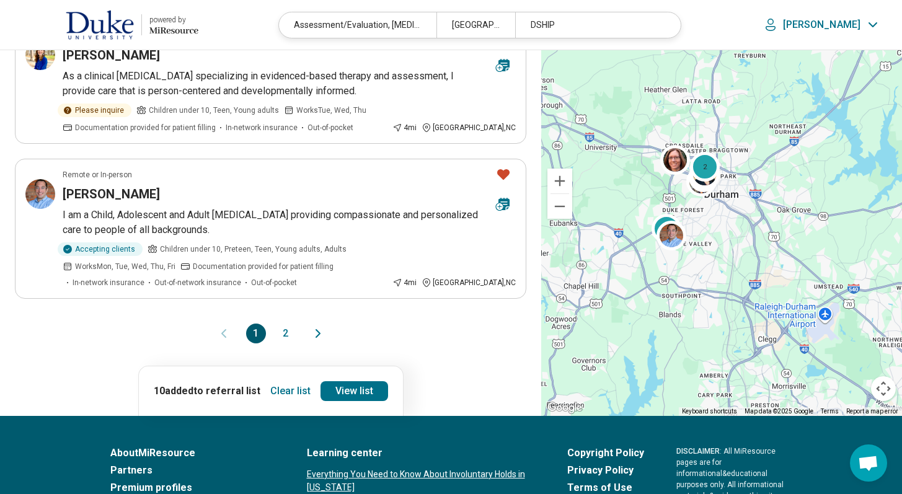
click at [283, 334] on button "2" at bounding box center [286, 334] width 20 height 20
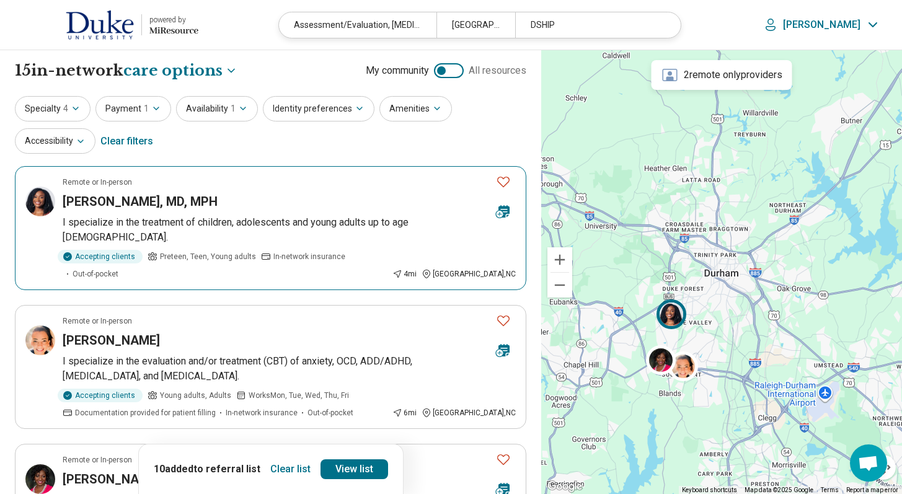
click at [510, 179] on icon "Favorite" at bounding box center [503, 181] width 15 height 15
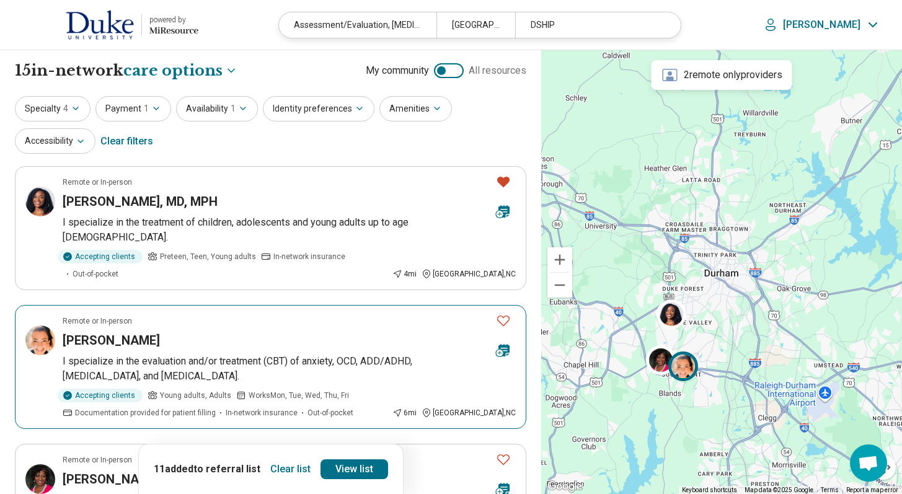
click at [503, 313] on icon "Favorite" at bounding box center [503, 320] width 15 height 15
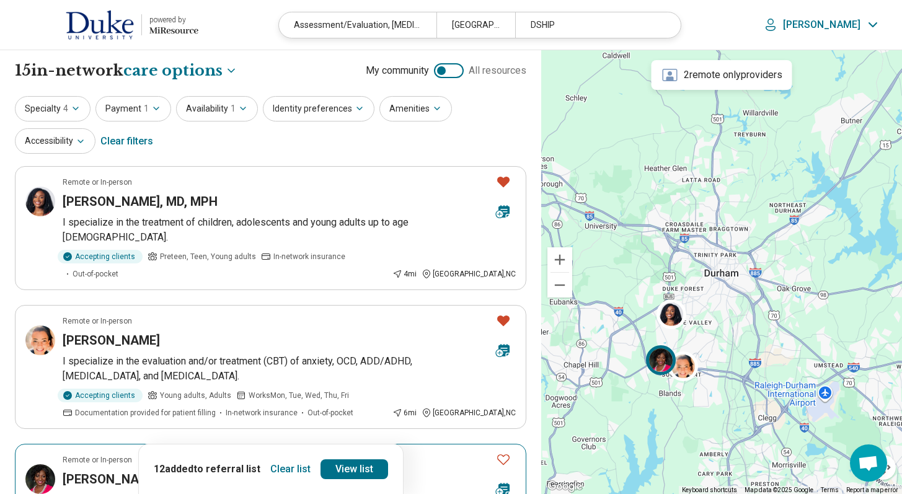
click at [505, 452] on icon "Favorite" at bounding box center [503, 459] width 15 height 15
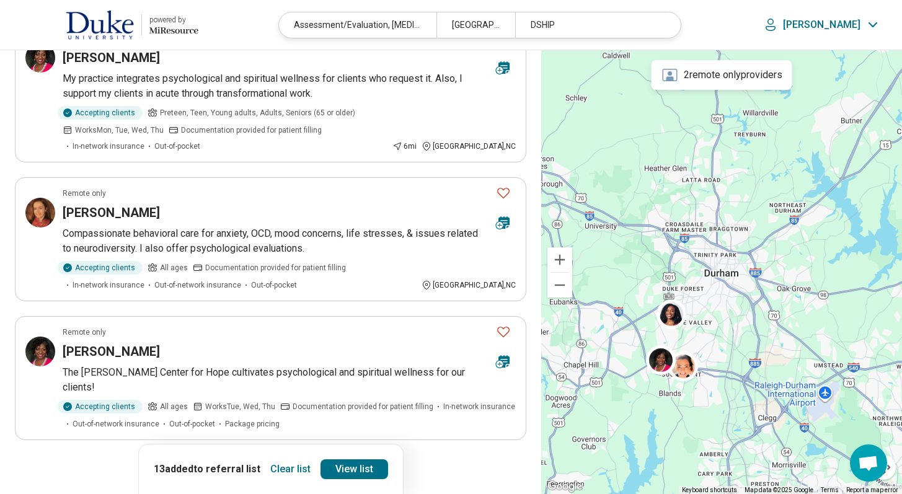
scroll to position [425, 0]
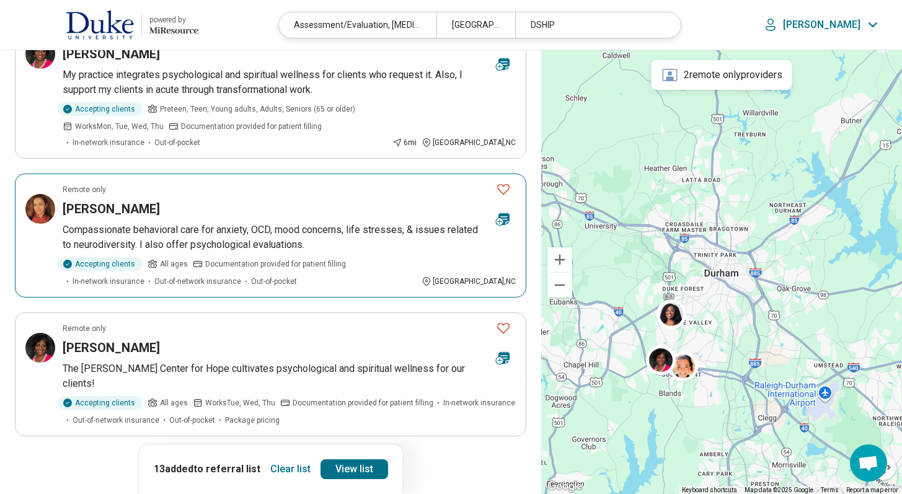
click at [508, 182] on icon "Favorite" at bounding box center [503, 189] width 15 height 15
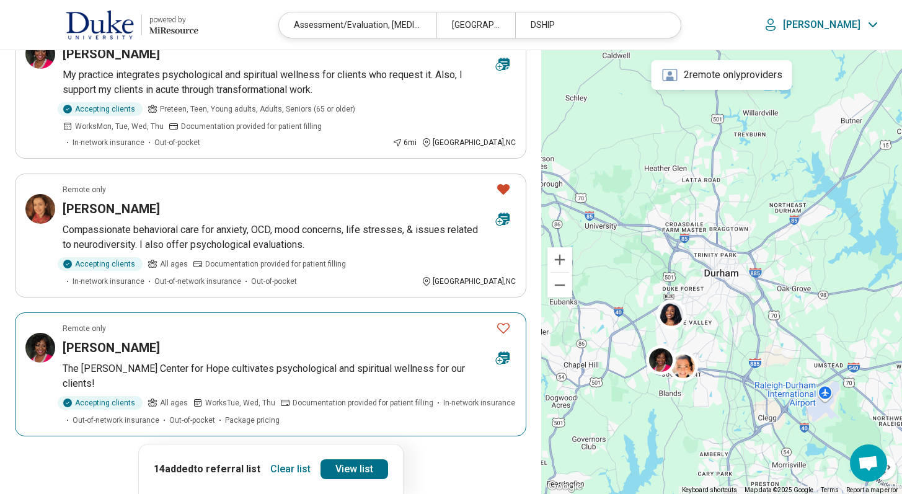
click at [502, 321] on icon "Favorite" at bounding box center [503, 328] width 15 height 15
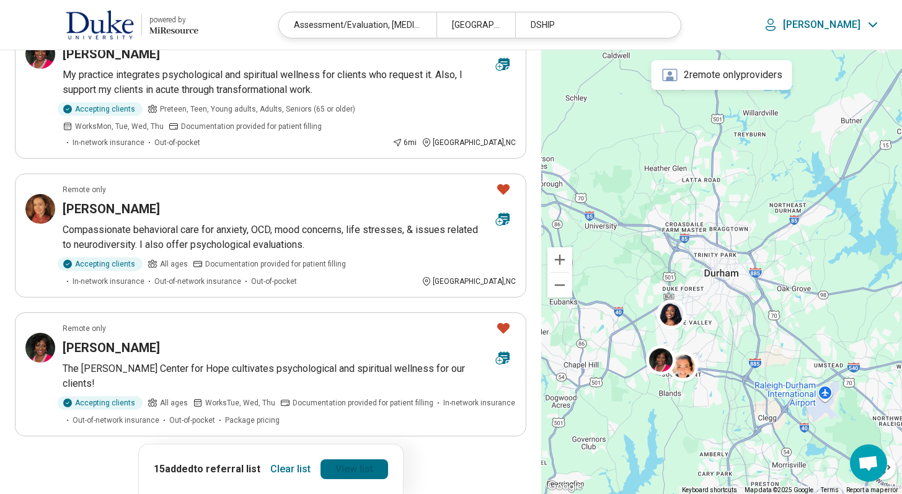
click at [351, 473] on link "View list" at bounding box center [355, 469] width 68 height 20
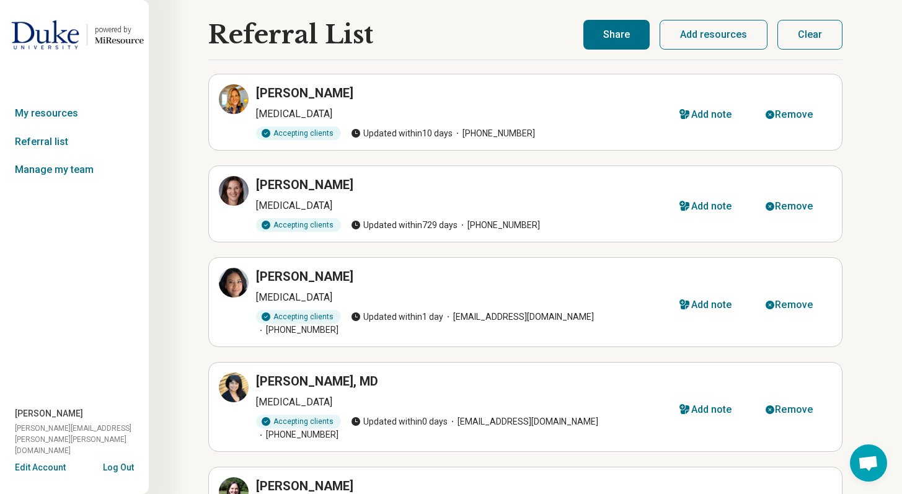
click at [622, 32] on button "Share" at bounding box center [616, 35] width 66 height 30
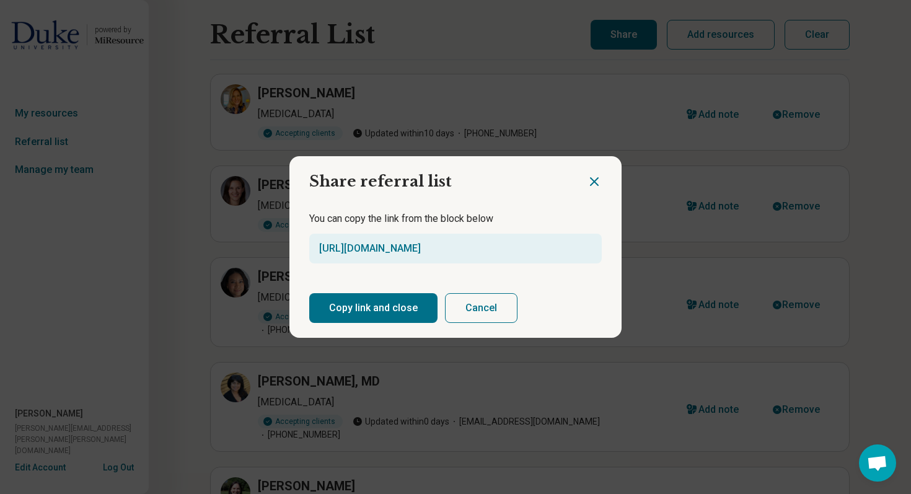
click at [407, 299] on button "Copy link and close" at bounding box center [373, 308] width 128 height 30
